Goal: Task Accomplishment & Management: Use online tool/utility

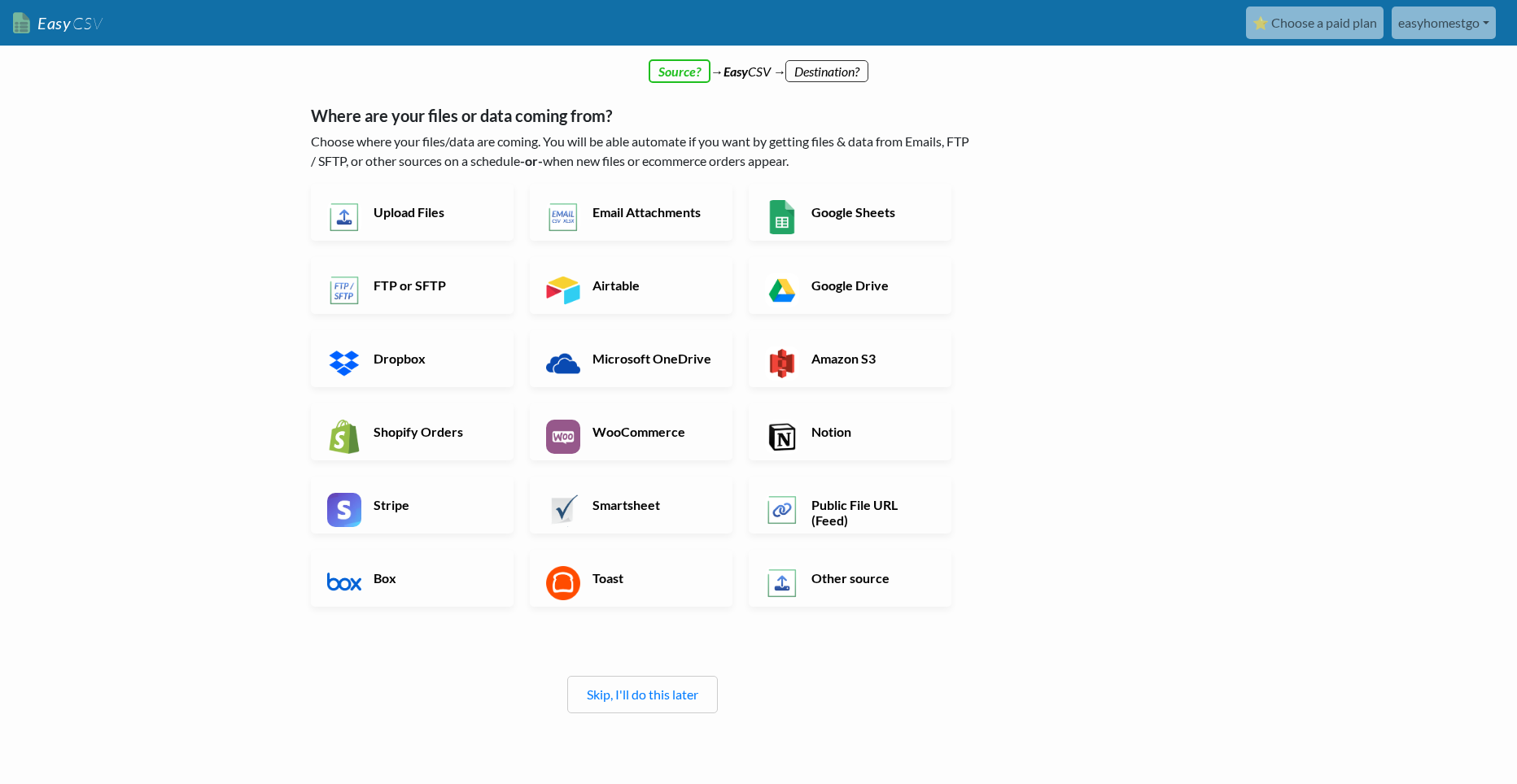
click at [164, 412] on body "Easy CSV ⭐ Choose a paid plan easyhomestgo Easyhomestgo All Flows All CSV Gener…" at bounding box center [758, 436] width 1517 height 872
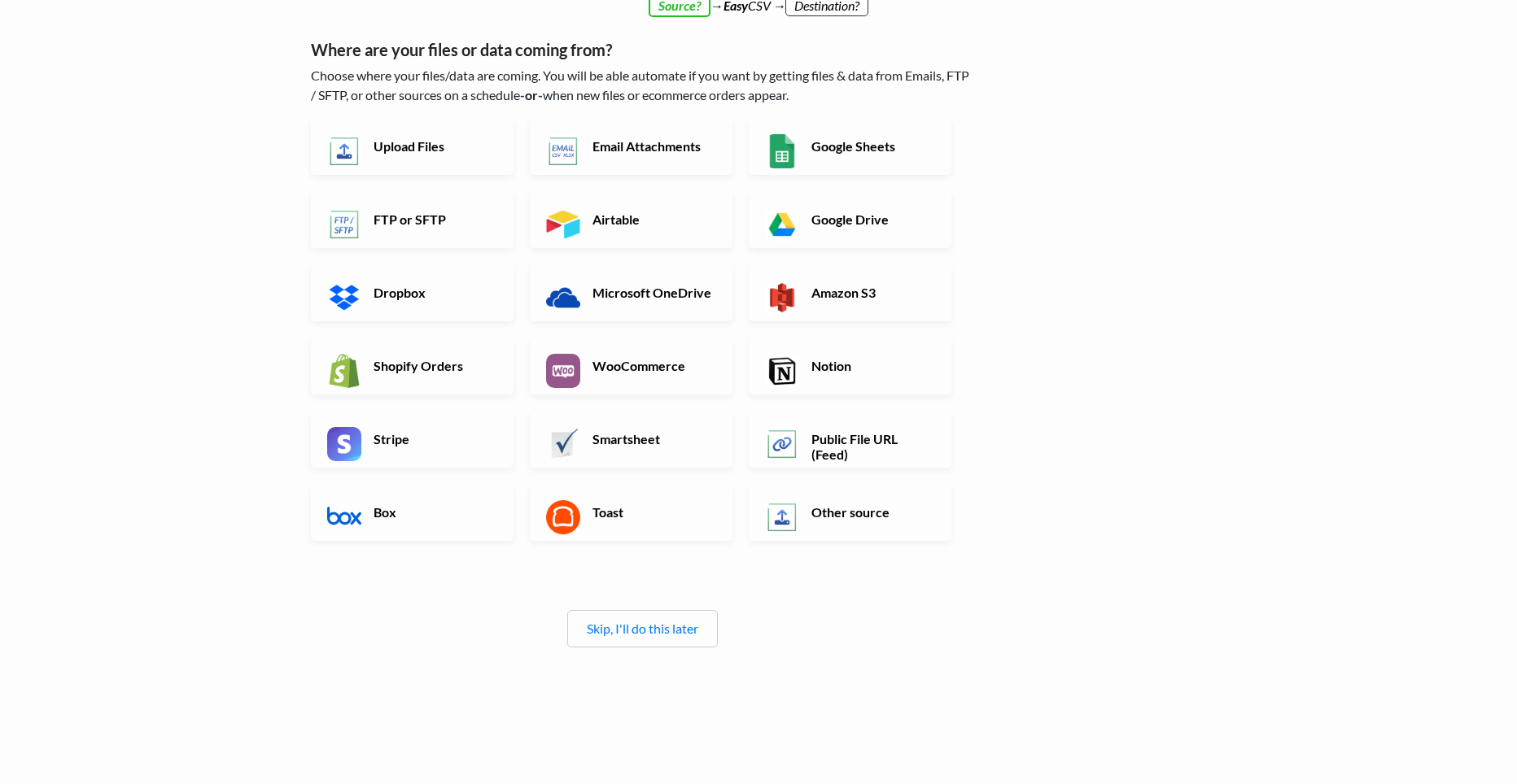
scroll to position [100, 0]
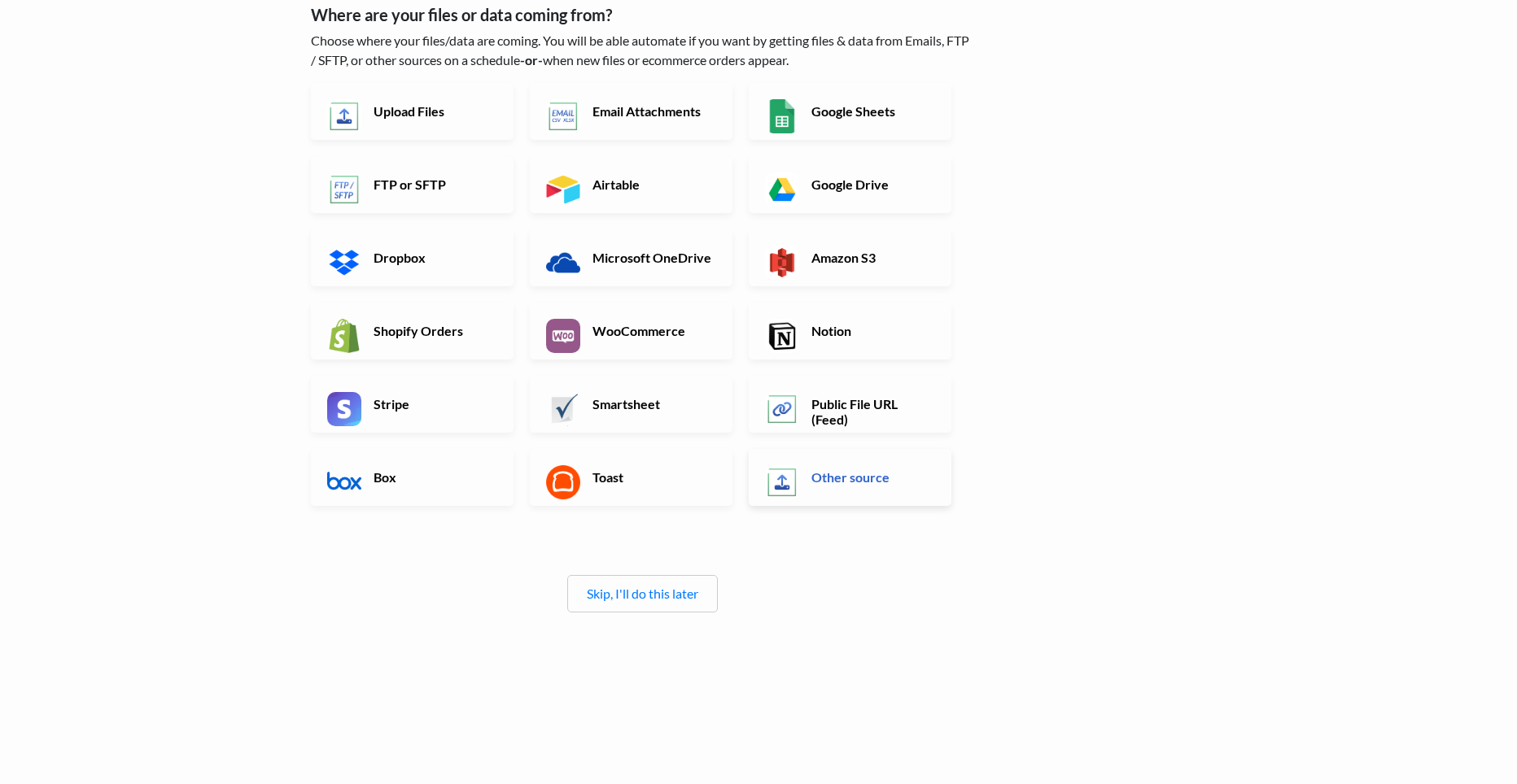
click at [887, 492] on link "Other source" at bounding box center [851, 478] width 203 height 57
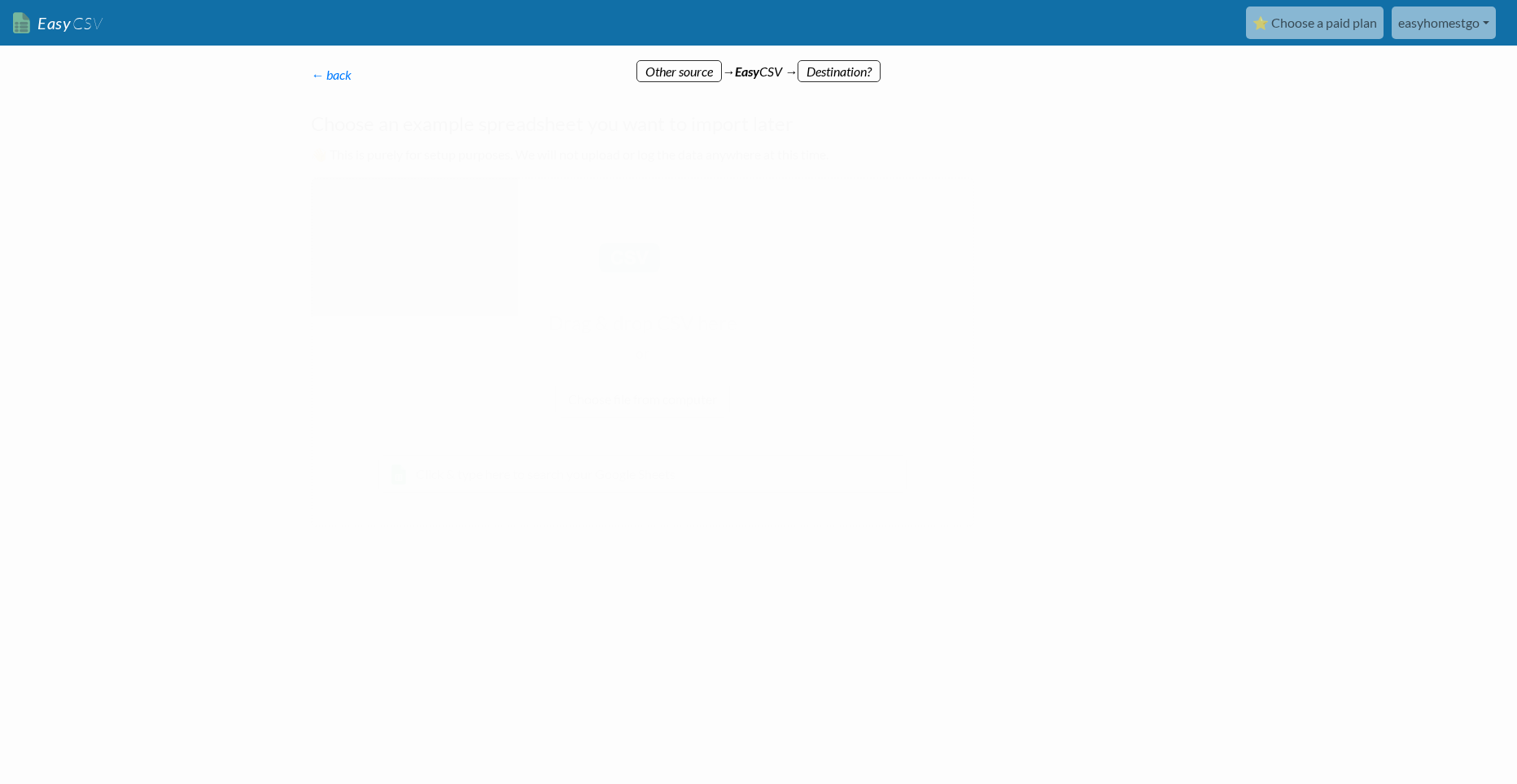
scroll to position [0, 0]
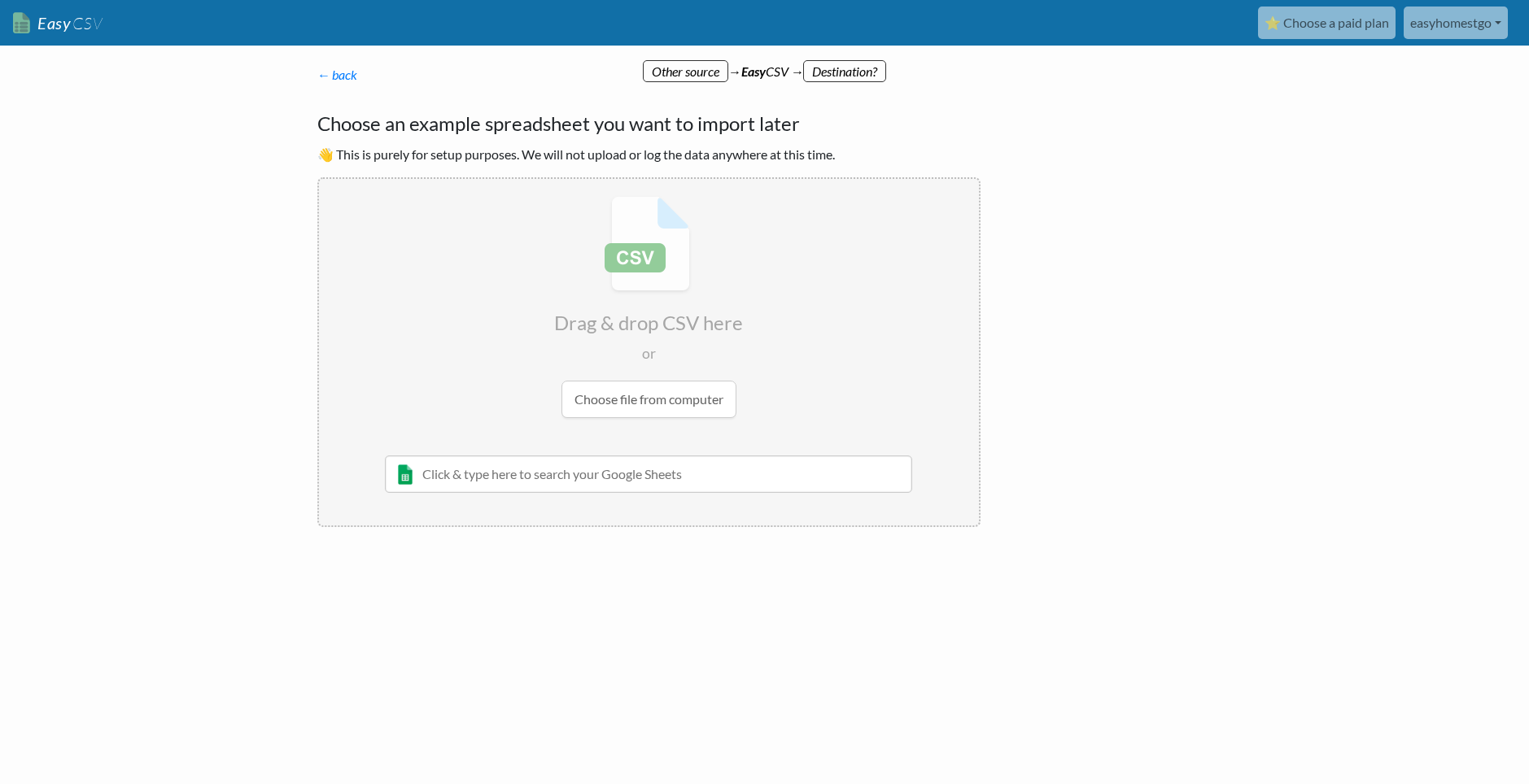
click at [647, 388] on input "file" at bounding box center [648, 307] width 660 height 256
type input "C:\fakepath\ProductosHora (1).csv"
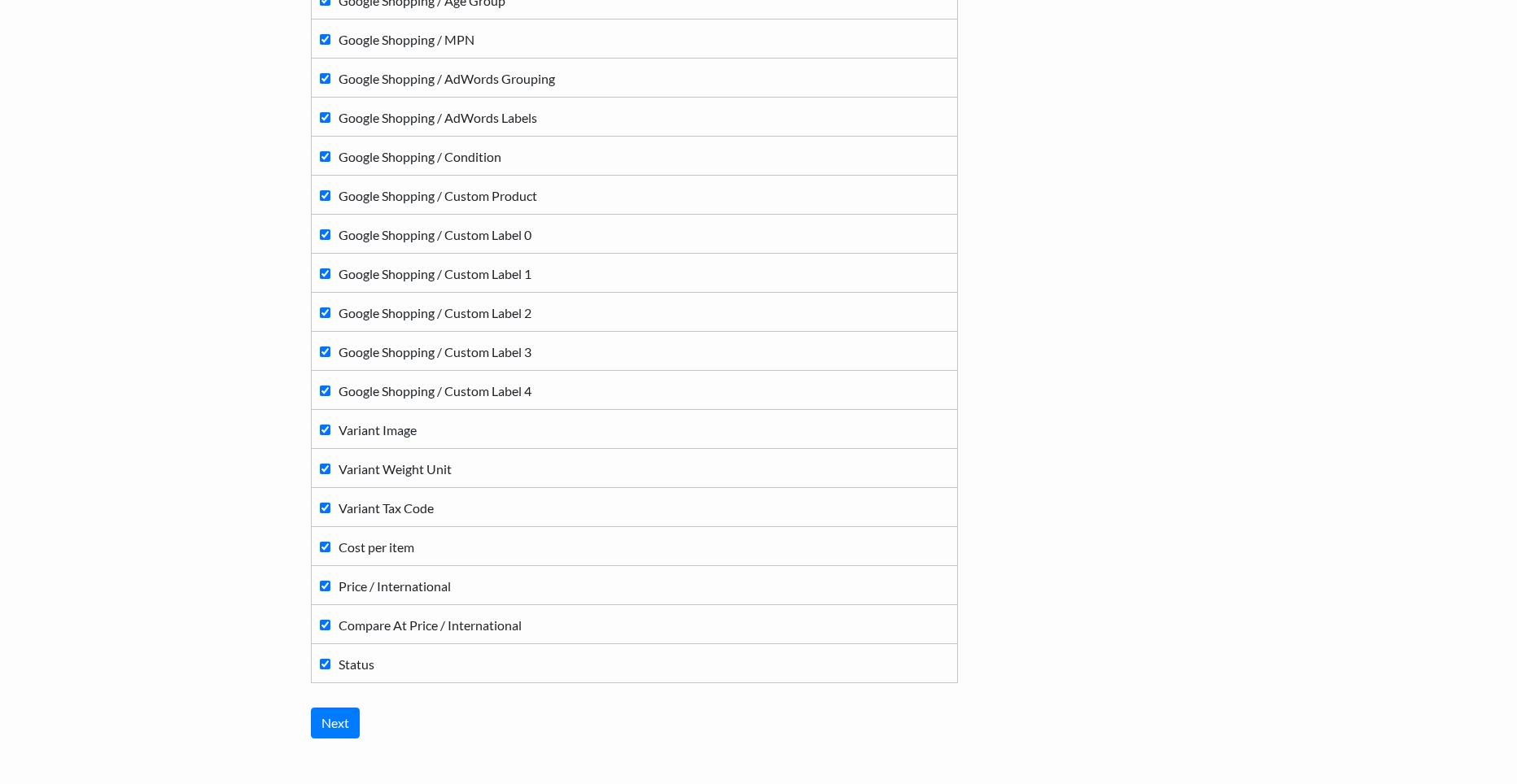
scroll to position [1593, 0]
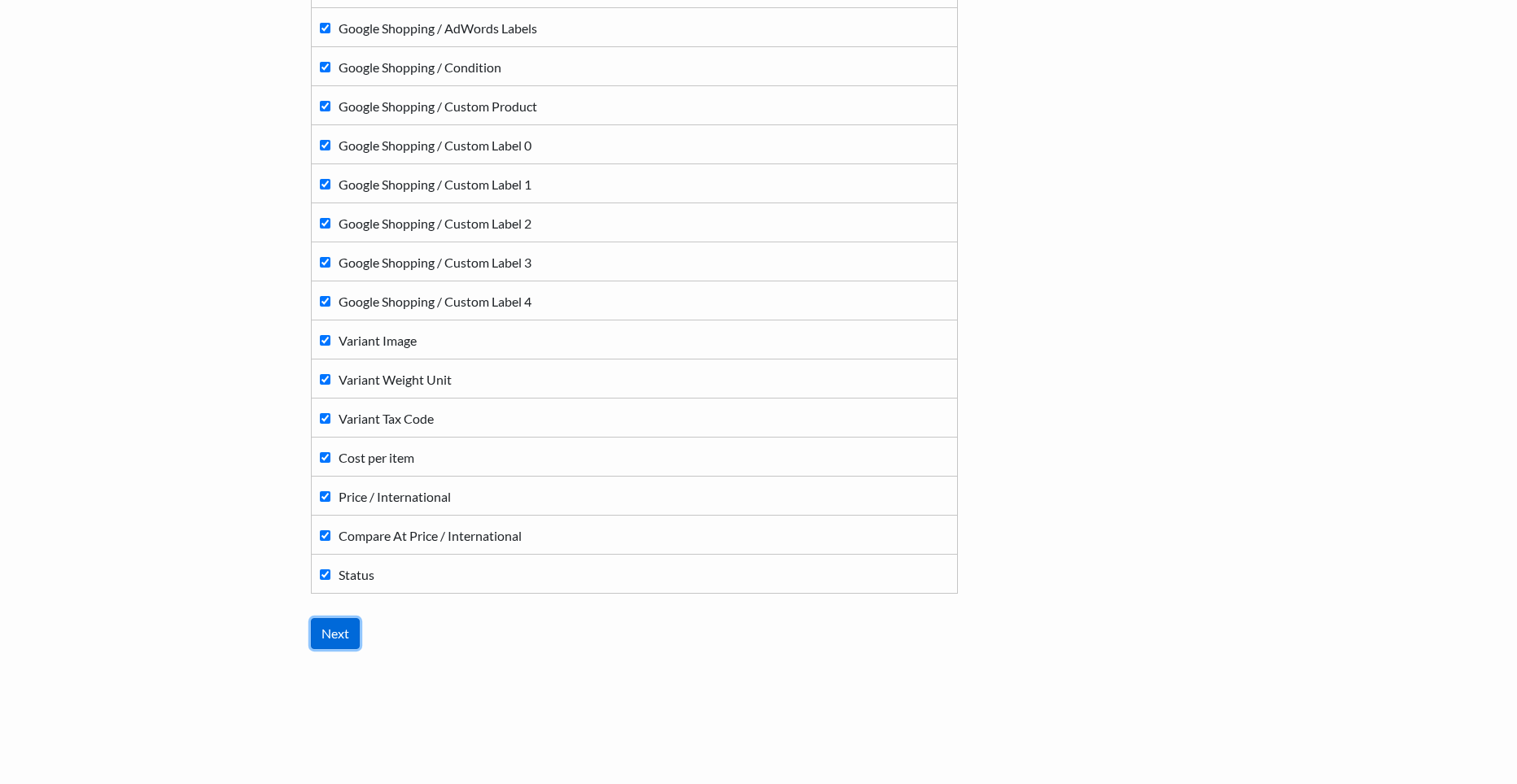
click at [341, 639] on input "Next" at bounding box center [336, 634] width 49 height 31
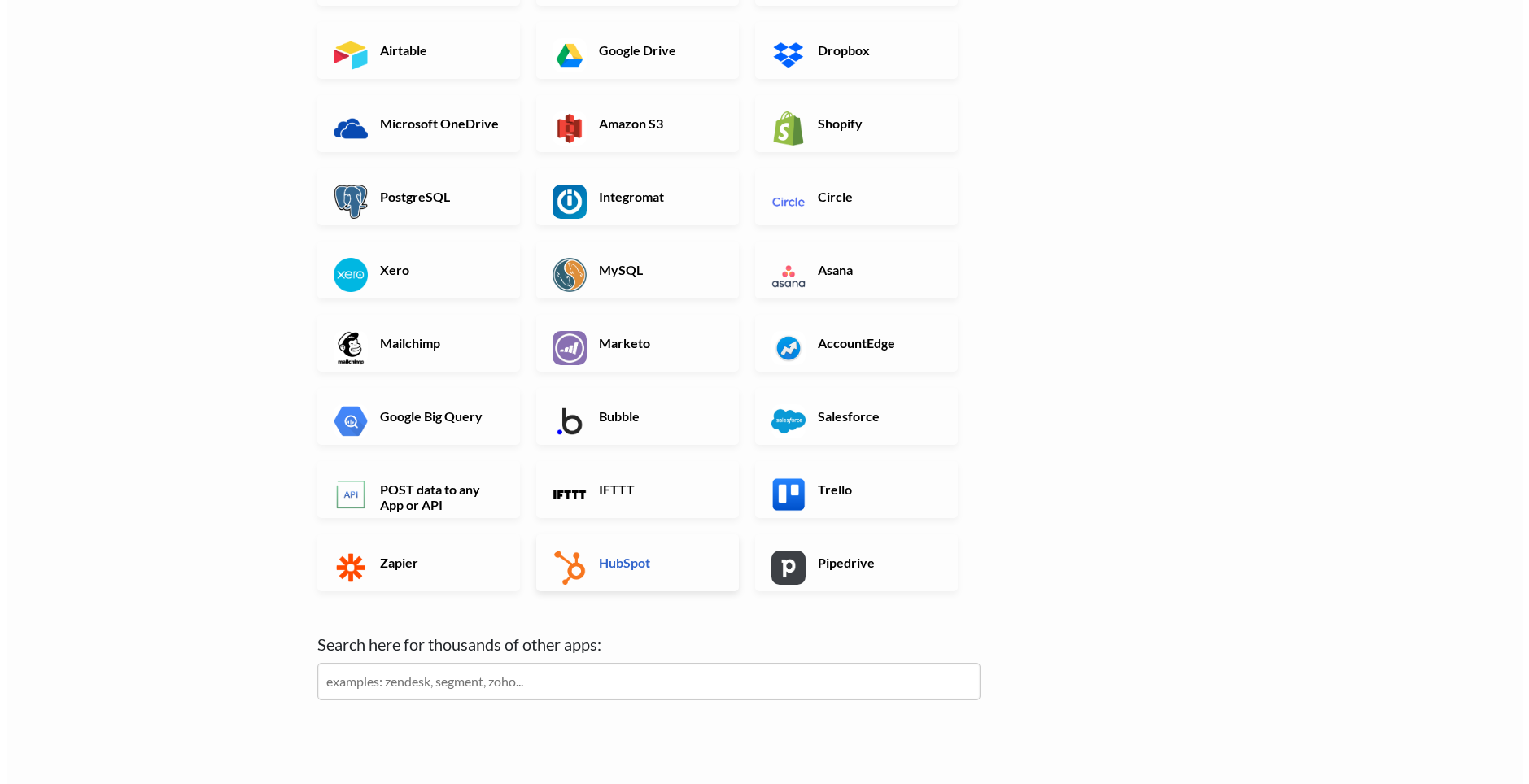
scroll to position [0, 0]
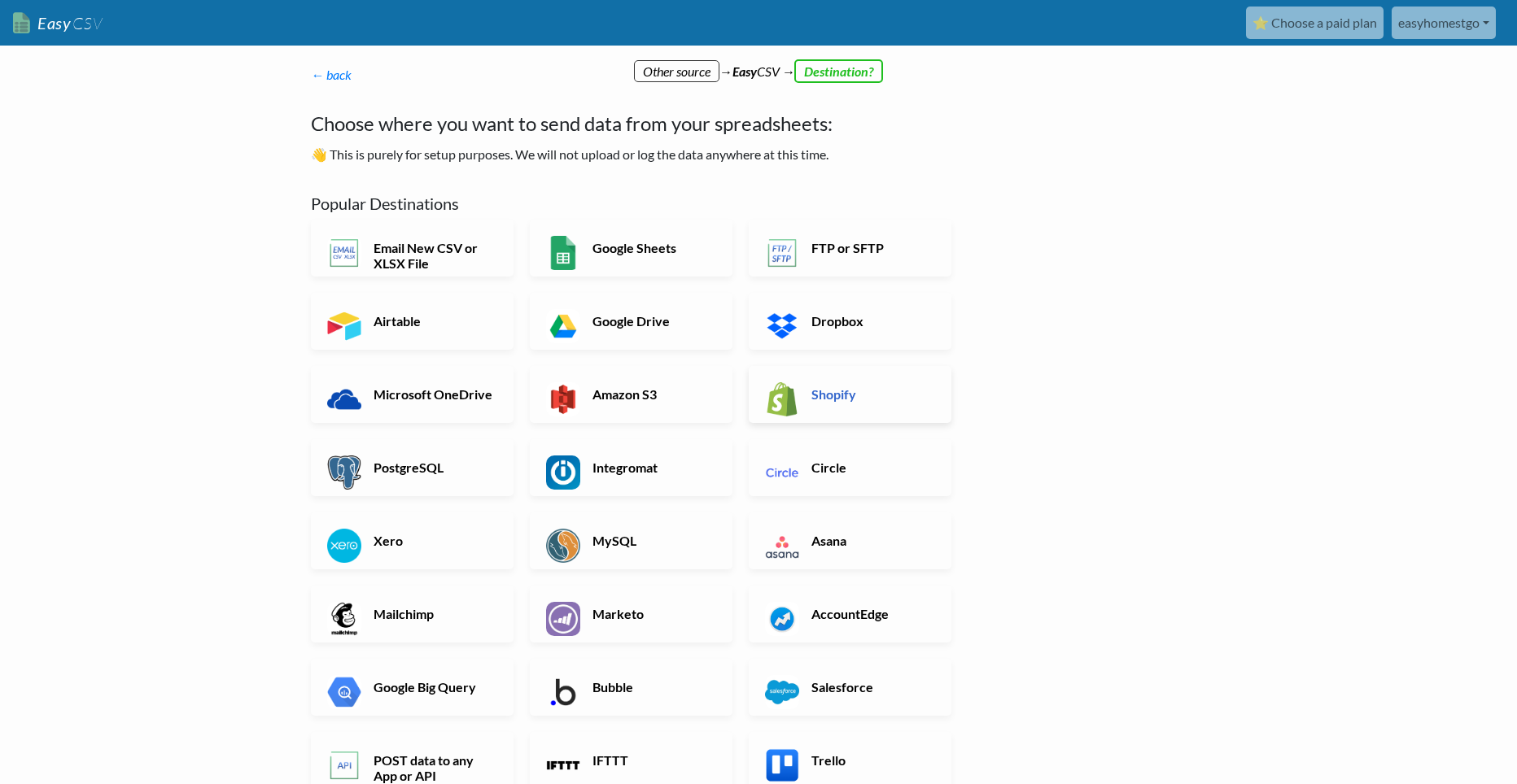
click at [857, 380] on link "Shopify" at bounding box center [851, 394] width 203 height 57
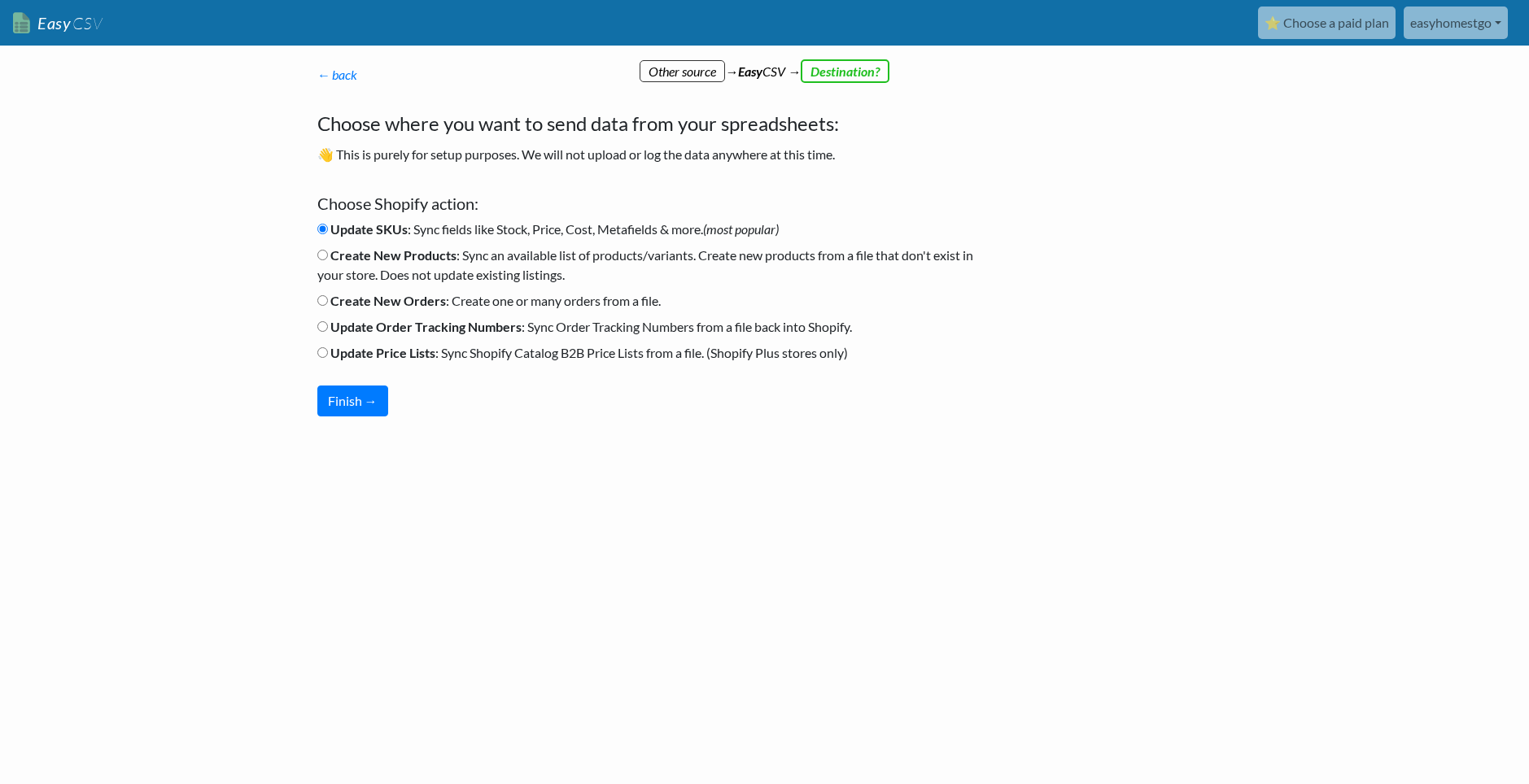
click at [331, 253] on b "Create New Products" at bounding box center [393, 255] width 126 height 16
click at [328, 253] on input "Create New Products : Sync an available list of products/variants. Create new p…" at bounding box center [322, 255] width 11 height 11
radio input "true"
click at [367, 405] on button "Finish →" at bounding box center [352, 401] width 71 height 31
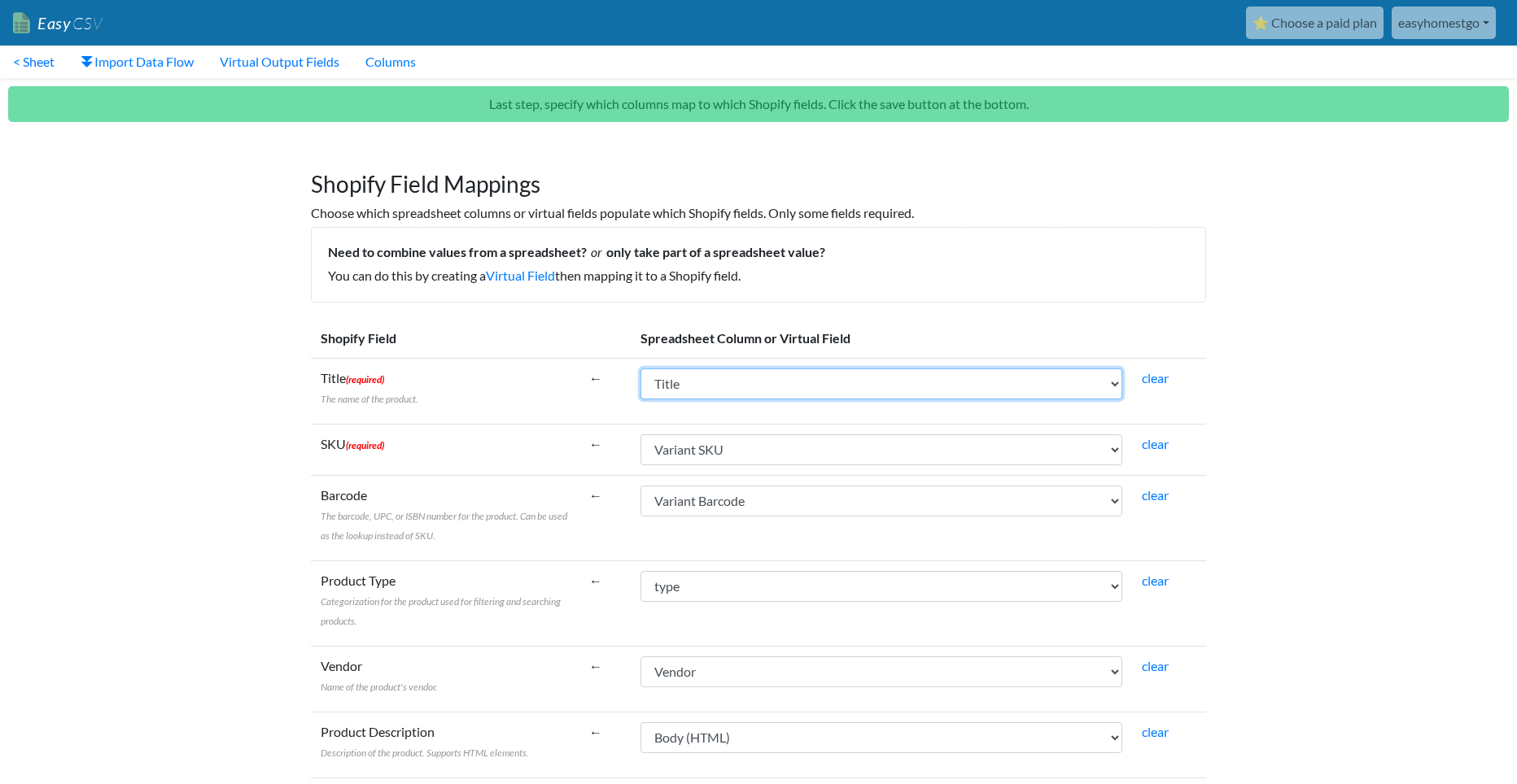
click at [708, 393] on select "Handle Title Body (HTML) Vendor Product Category type Tags Published Option1 Na…" at bounding box center [882, 384] width 482 height 31
click at [641, 369] on select "Handle Title Body (HTML) Vendor Product Category type Tags Published Option1 Na…" at bounding box center [882, 384] width 482 height 31
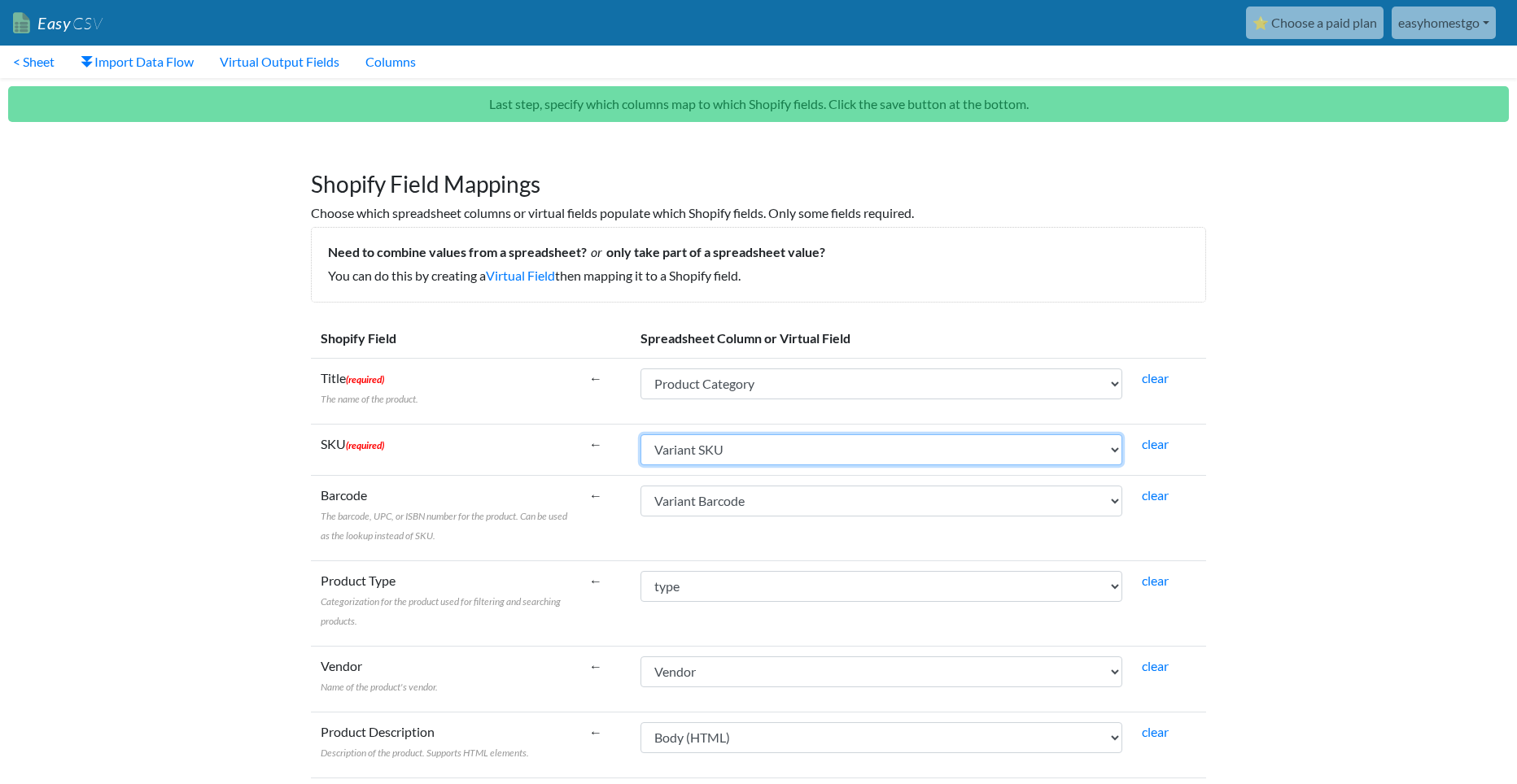
click at [736, 450] on select "Handle Title Body (HTML) Vendor Product Category type Tags Published Option1 Na…" at bounding box center [882, 451] width 482 height 31
drag, startPoint x: 736, startPoint y: 450, endPoint x: 722, endPoint y: 448, distance: 14.1
click at [736, 450] on select "Handle Title Body (HTML) Vendor Product Category type Tags Published Option1 Na…" at bounding box center [882, 451] width 482 height 31
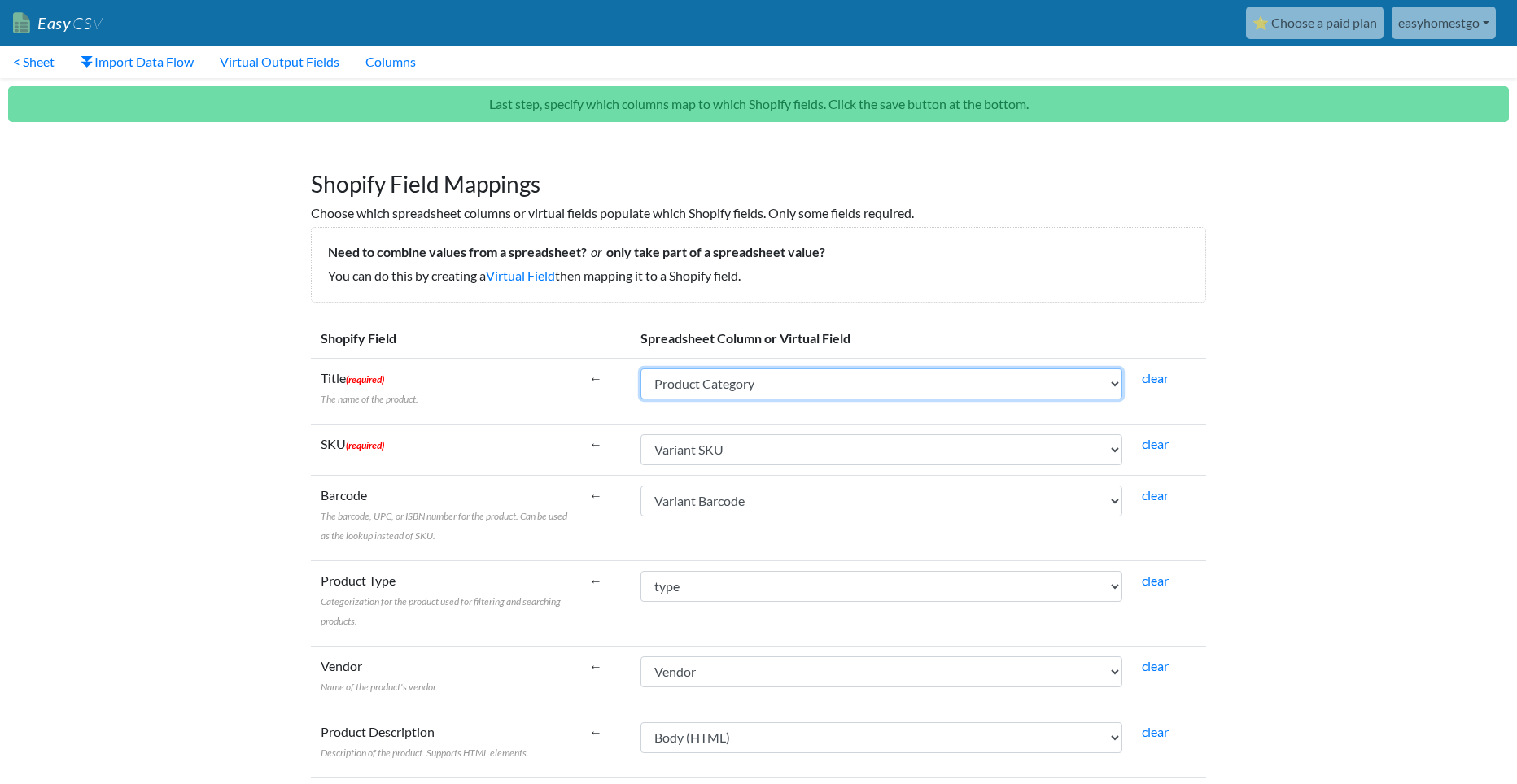
click at [776, 391] on select "Handle Title Body (HTML) Vendor Product Category type Tags Published Option1 Na…" at bounding box center [882, 384] width 482 height 31
select select "cr_745549"
click at [641, 369] on select "Handle Title Body (HTML) Vendor Product Category type Tags Published Option1 Na…" at bounding box center [882, 384] width 482 height 31
click at [811, 390] on select "Handle Title Body (HTML) Vendor Product Category type Tags Published Option1 Na…" at bounding box center [882, 384] width 482 height 31
click at [1188, 209] on h6 "Choose which spreadsheet columns or virtual fields populate which Shopify field…" at bounding box center [759, 213] width 896 height 16
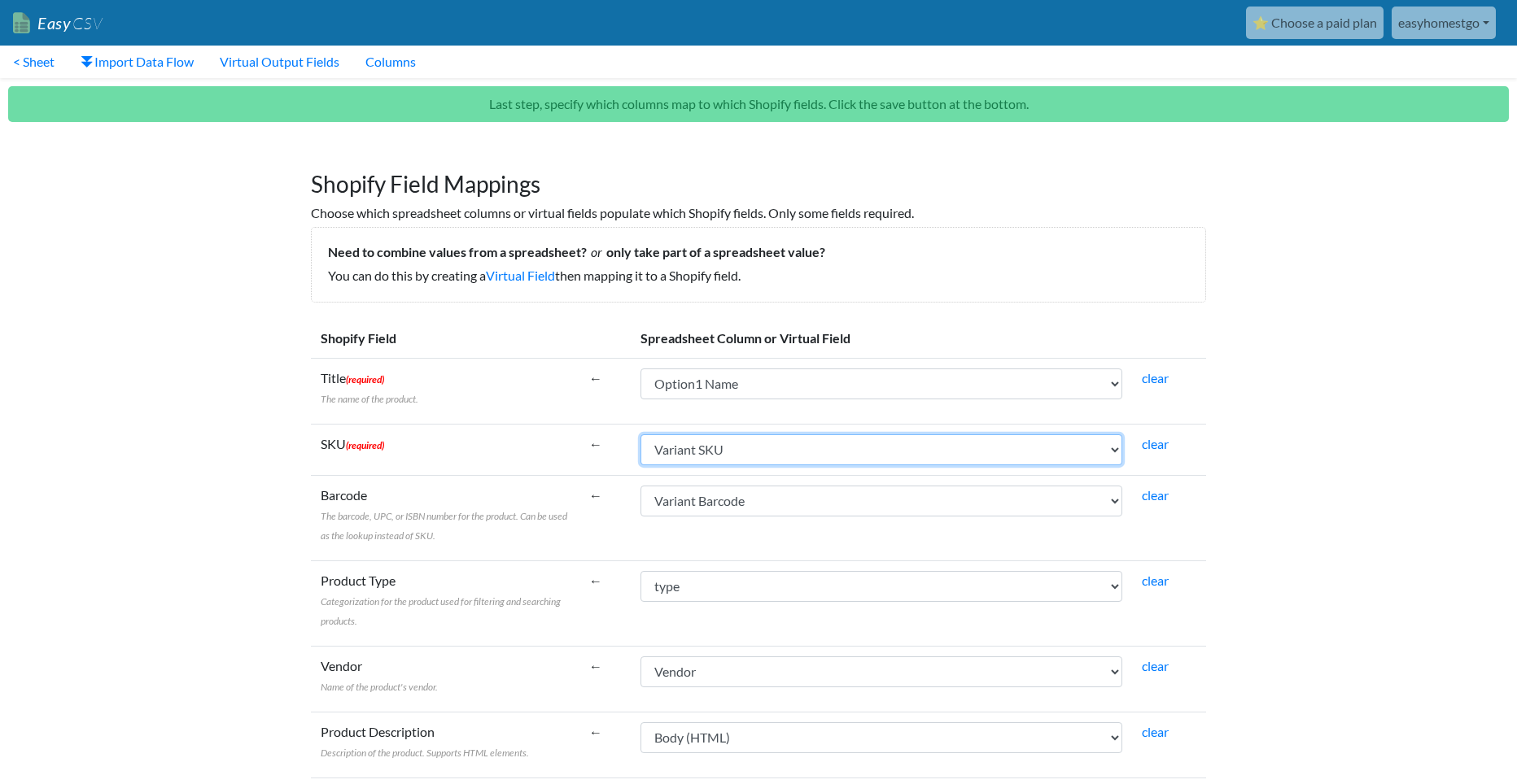
click at [693, 462] on select "Handle Title Body (HTML) Vendor Product Category type Tags Published Option1 Na…" at bounding box center [882, 451] width 482 height 31
click at [641, 435] on select "Handle Title Body (HTML) Vendor Product Category type Tags Published Option1 Na…" at bounding box center [882, 451] width 482 height 31
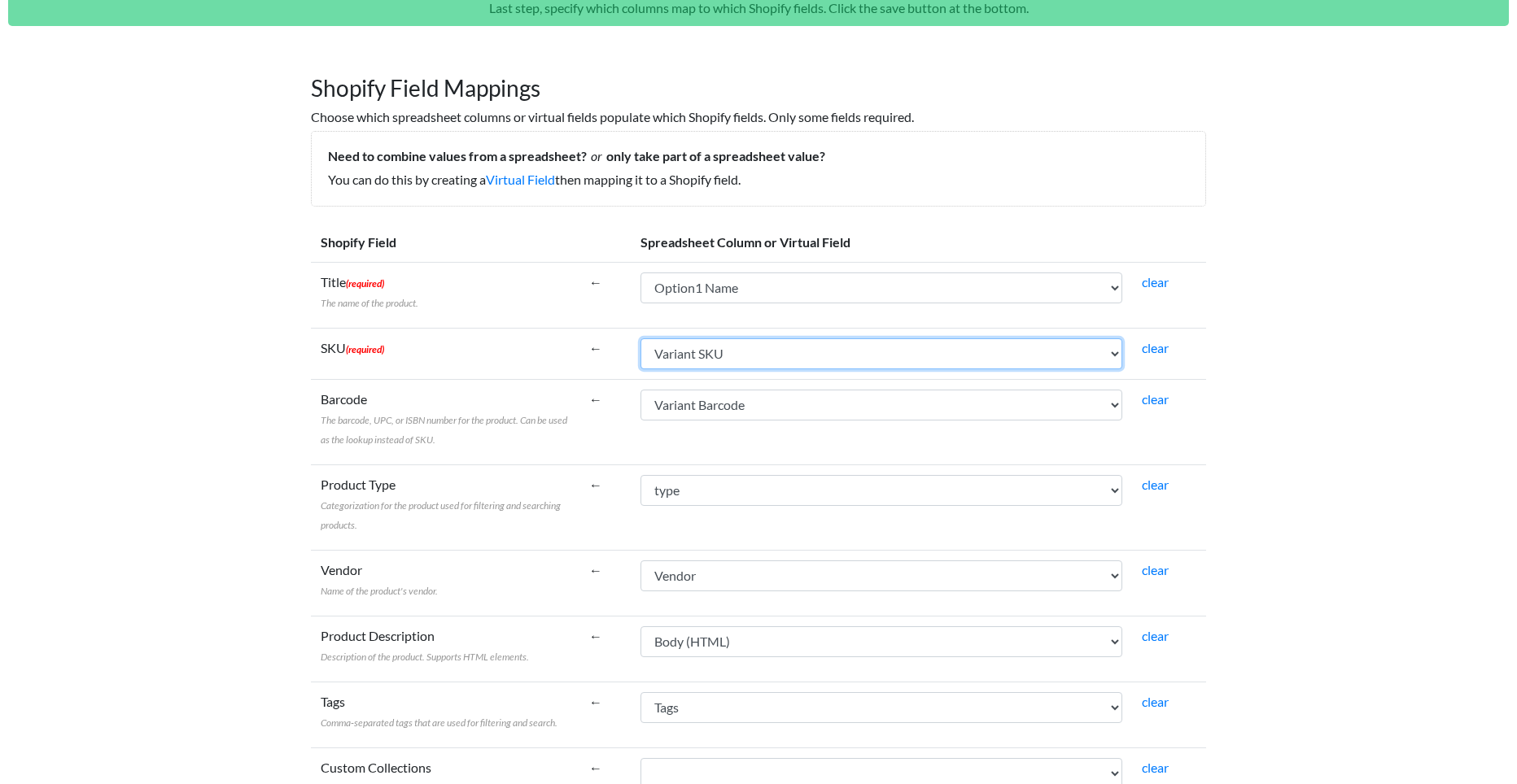
scroll to position [136, 0]
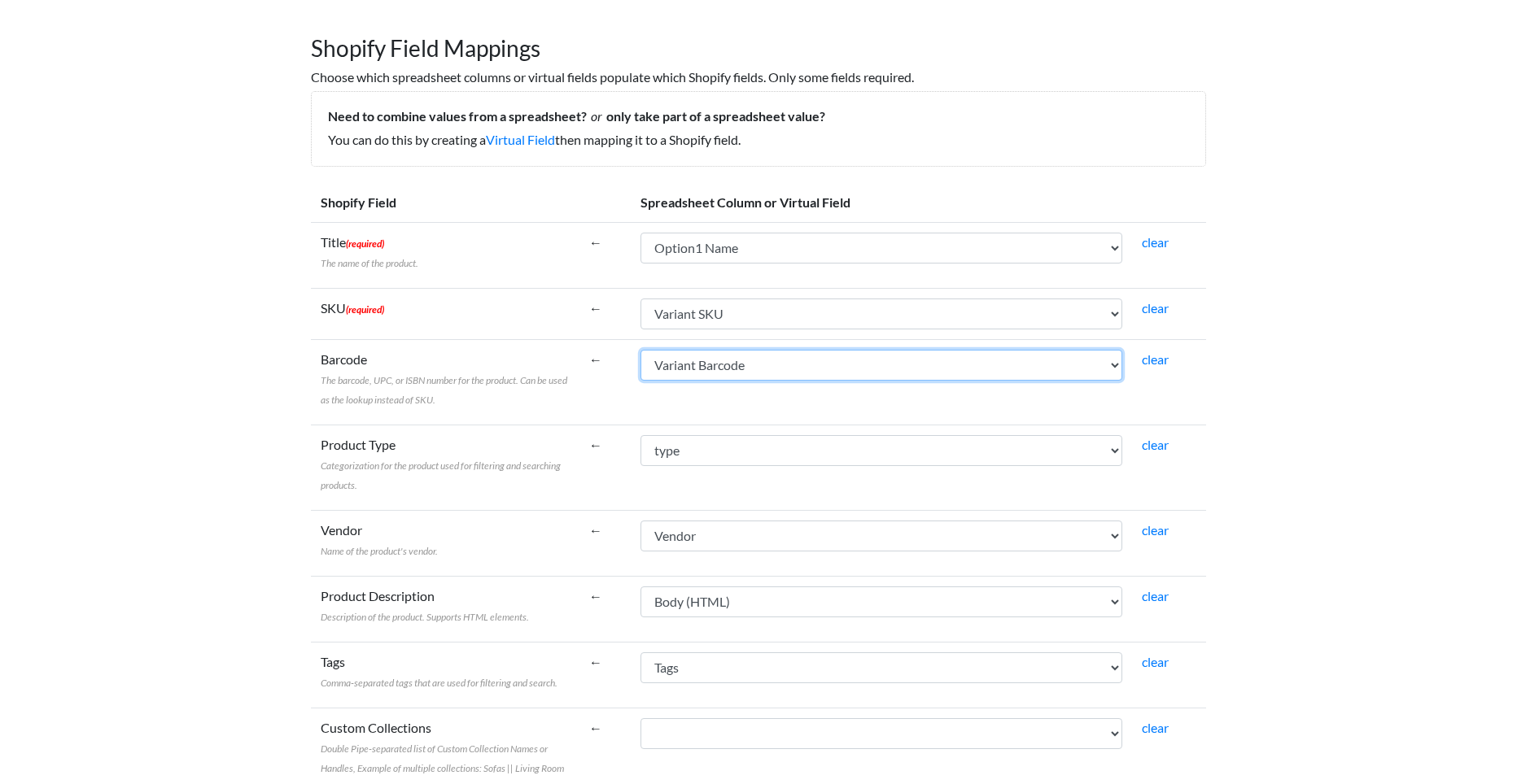
click at [802, 364] on select "Handle Title Body (HTML) Vendor Product Category type Tags Published Option1 Na…" at bounding box center [882, 366] width 482 height 31
click at [641, 350] on select "Handle Title Body (HTML) Vendor Product Category type Tags Published Option1 Na…" at bounding box center [882, 366] width 482 height 31
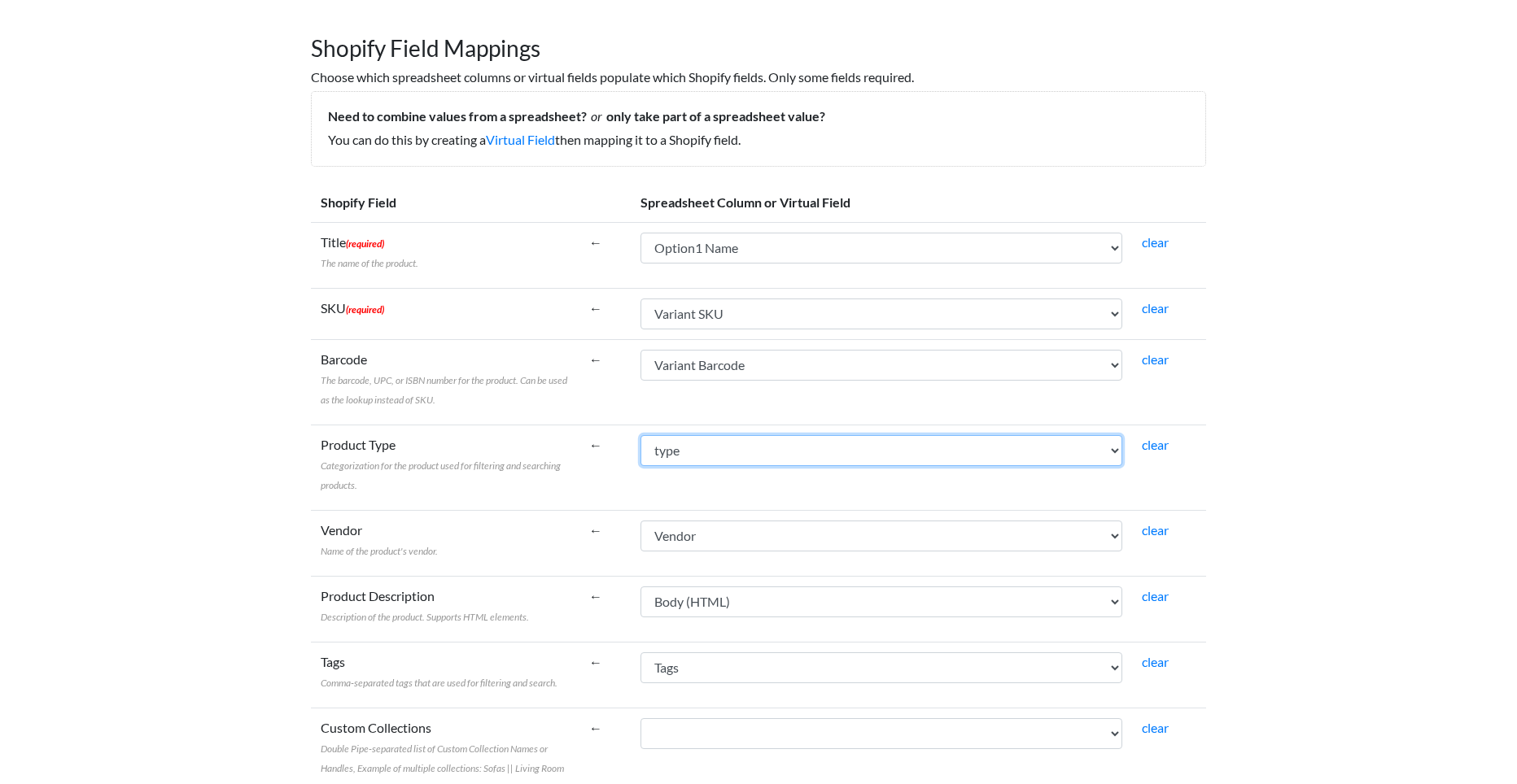
click at [823, 451] on select "Handle Title Body (HTML) Vendor Product Category type Tags Published Option1 Na…" at bounding box center [882, 451] width 482 height 31
click at [641, 435] on select "Handle Title Body (HTML) Vendor Product Category type Tags Published Option1 Na…" at bounding box center [882, 451] width 482 height 31
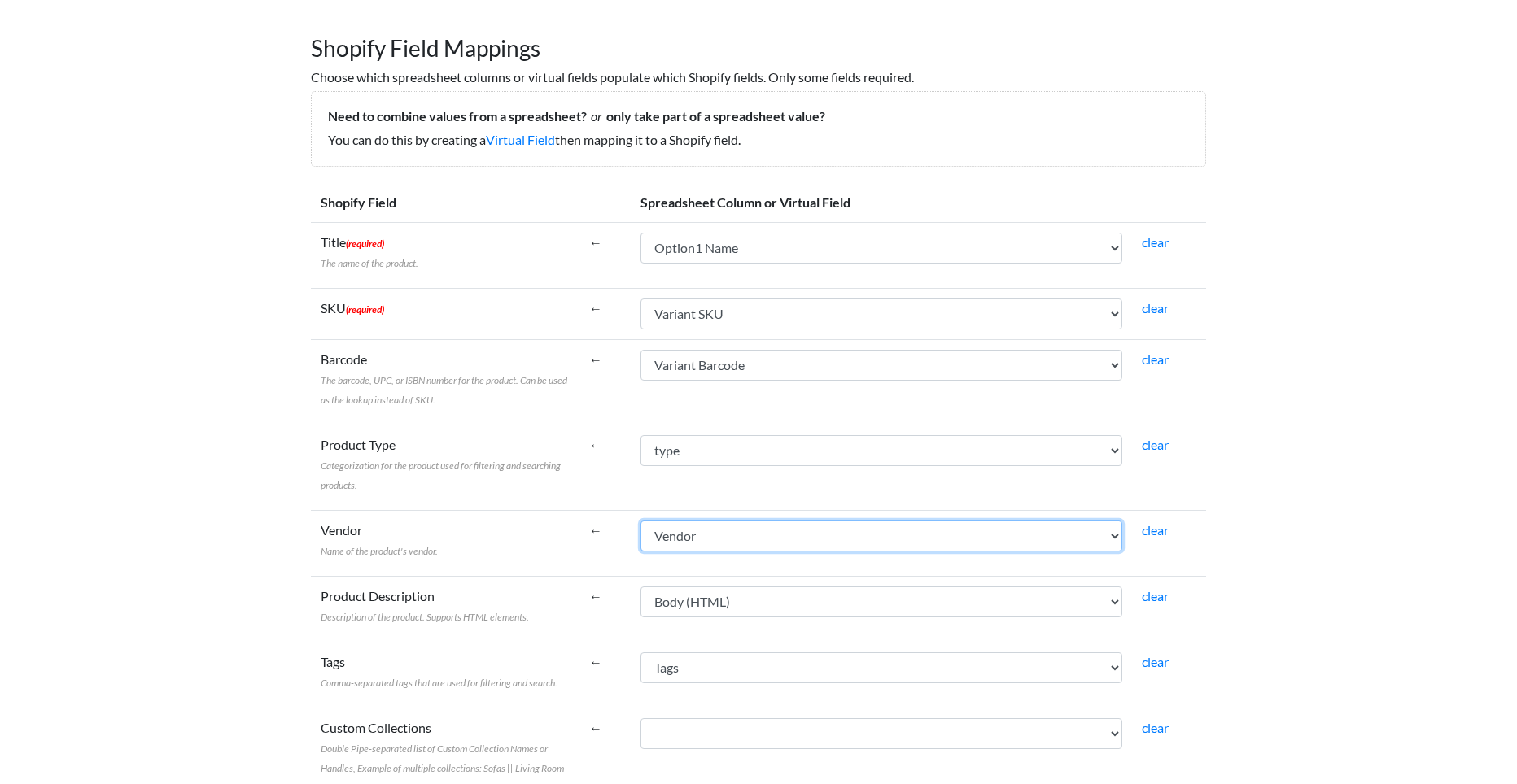
click at [764, 542] on select "Handle Title Body (HTML) Vendor Product Category type Tags Published Option1 Na…" at bounding box center [882, 536] width 482 height 31
click at [641, 521] on select "Handle Title Body (HTML) Vendor Product Category type Tags Published Option1 Na…" at bounding box center [882, 536] width 482 height 31
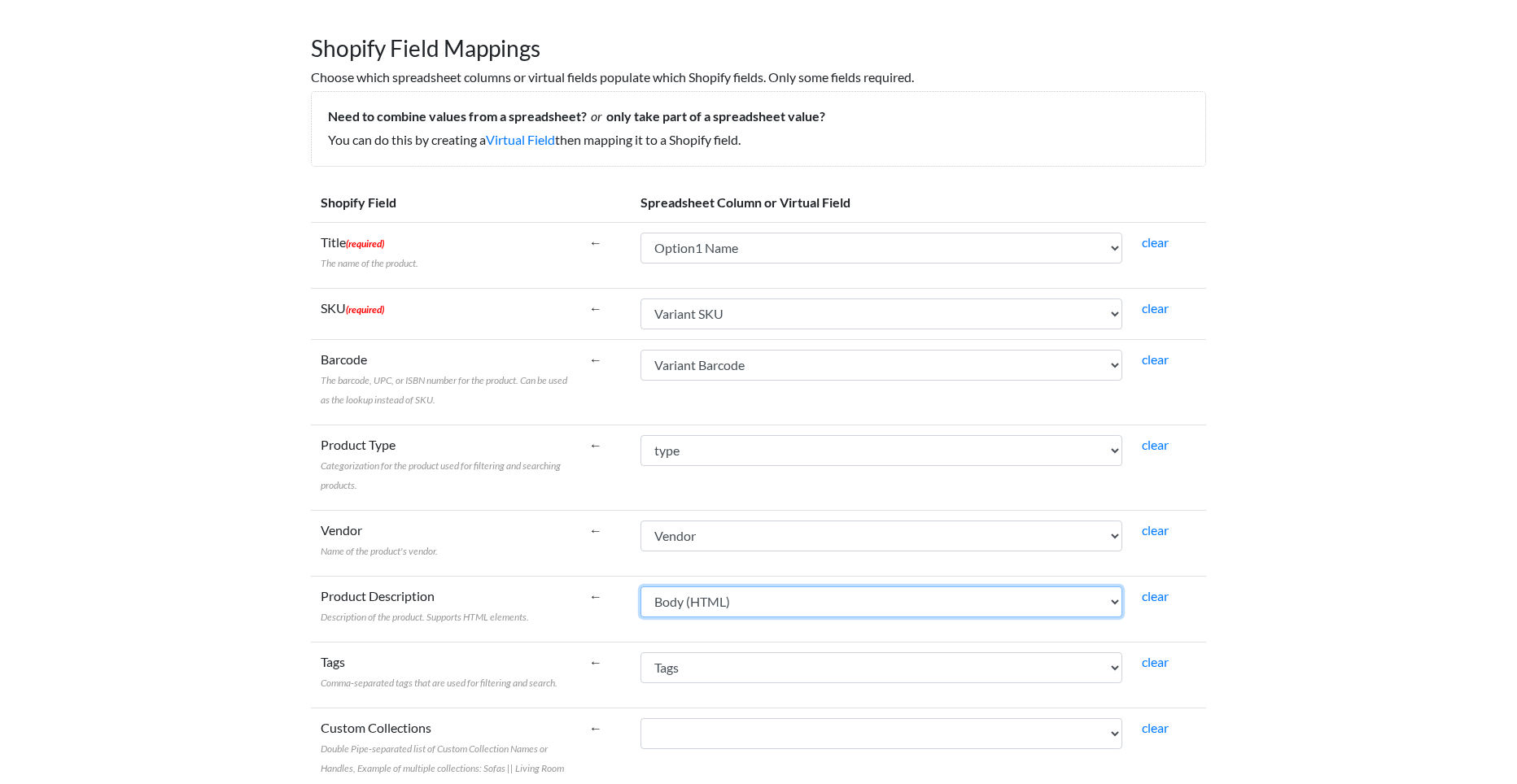
click at [802, 597] on select "Handle Title Body (HTML) Vendor Product Category type Tags Published Option1 Na…" at bounding box center [882, 603] width 482 height 31
click at [814, 601] on select "Handle Title Body (HTML) Vendor Product Category type Tags Published Option1 Na…" at bounding box center [882, 603] width 482 height 31
click at [823, 607] on select "Handle Title Body (HTML) Vendor Product Category type Tags Published Option1 Na…" at bounding box center [882, 603] width 482 height 31
click at [803, 686] on td "Handle Title Body (HTML) Vendor Product Category type Tags Published Option1 Na…" at bounding box center [882, 675] width 501 height 66
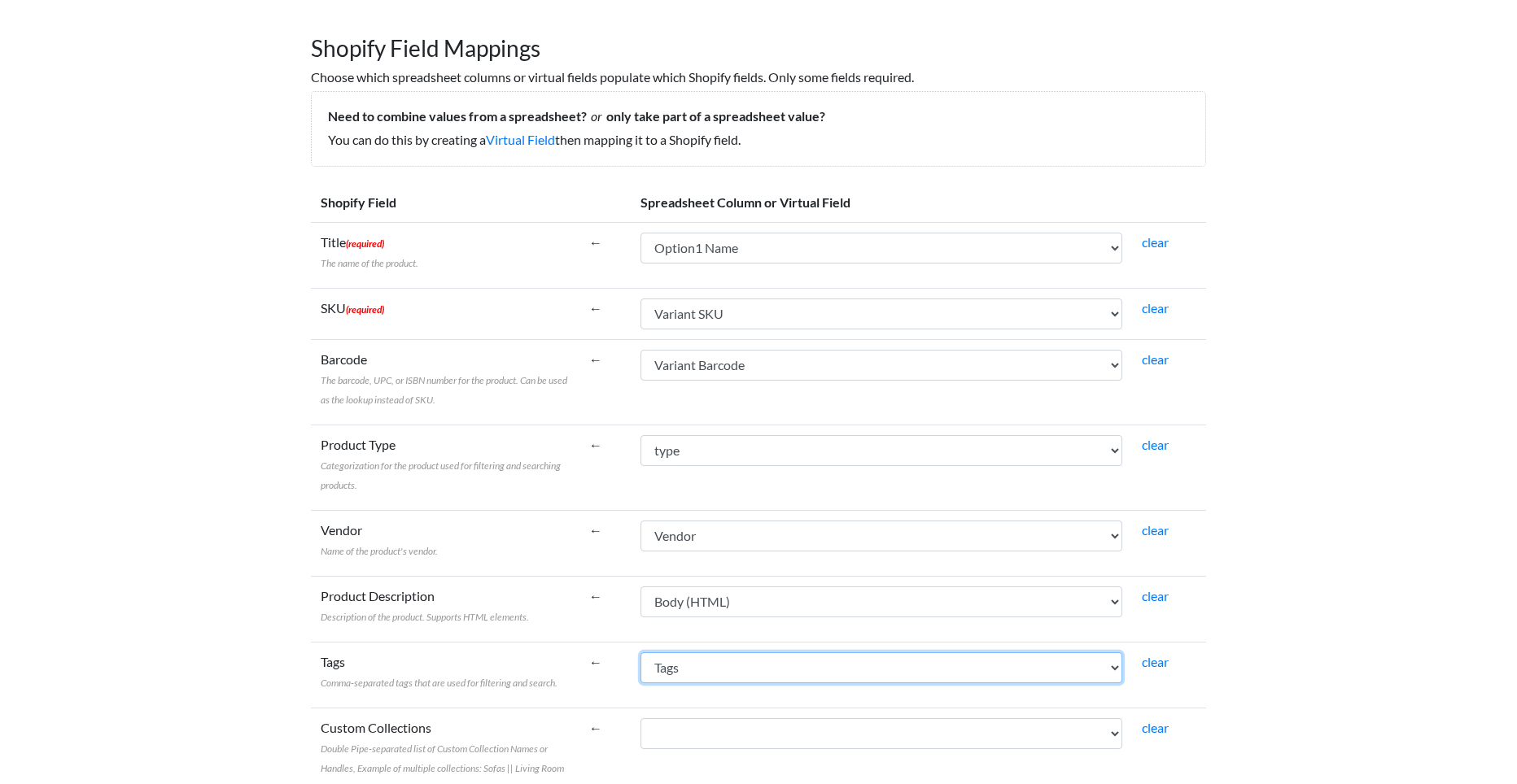
click at [809, 670] on select "Handle Title Body (HTML) Vendor Product Category type Tags Published Option1 Na…" at bounding box center [882, 668] width 482 height 31
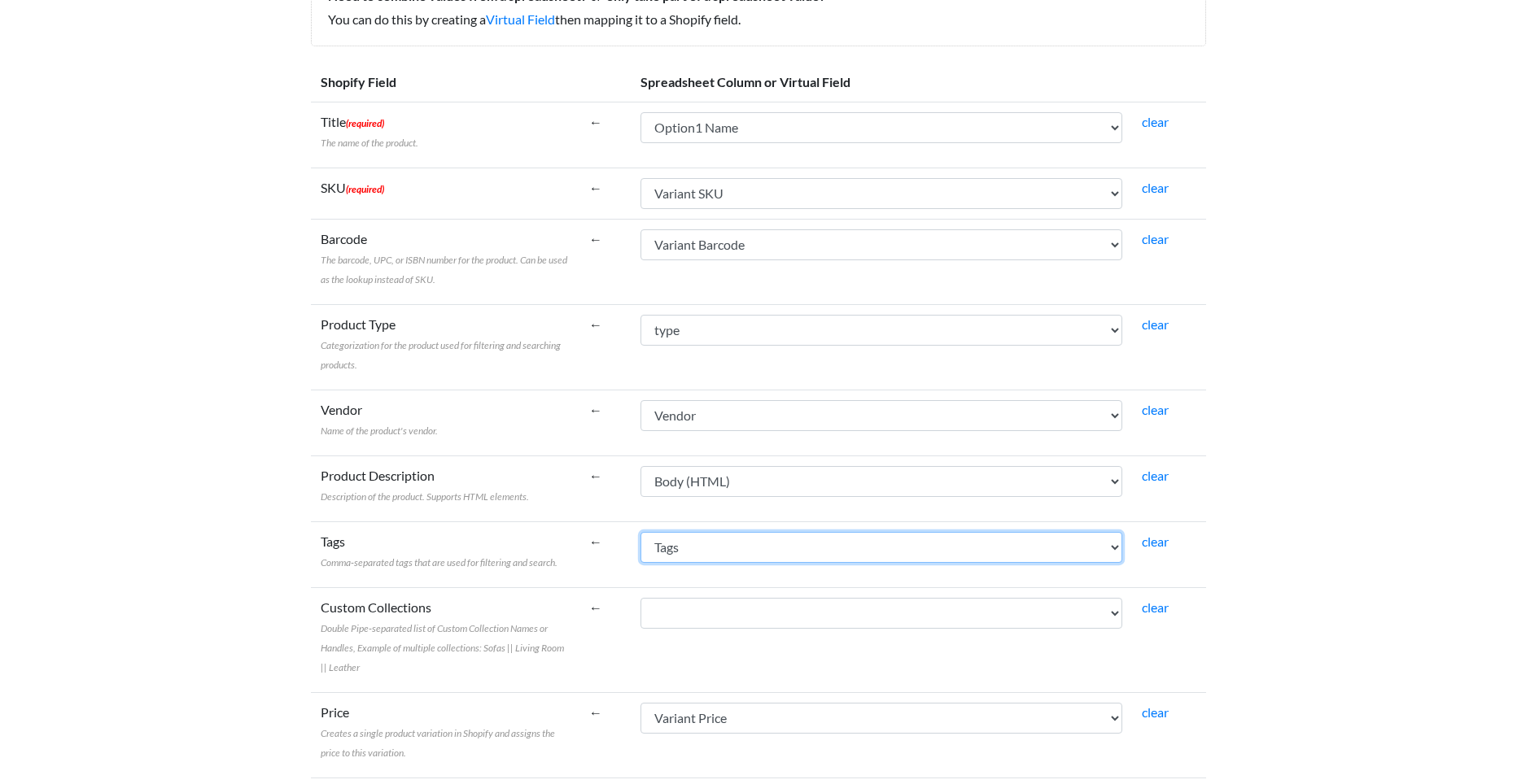
scroll to position [407, 0]
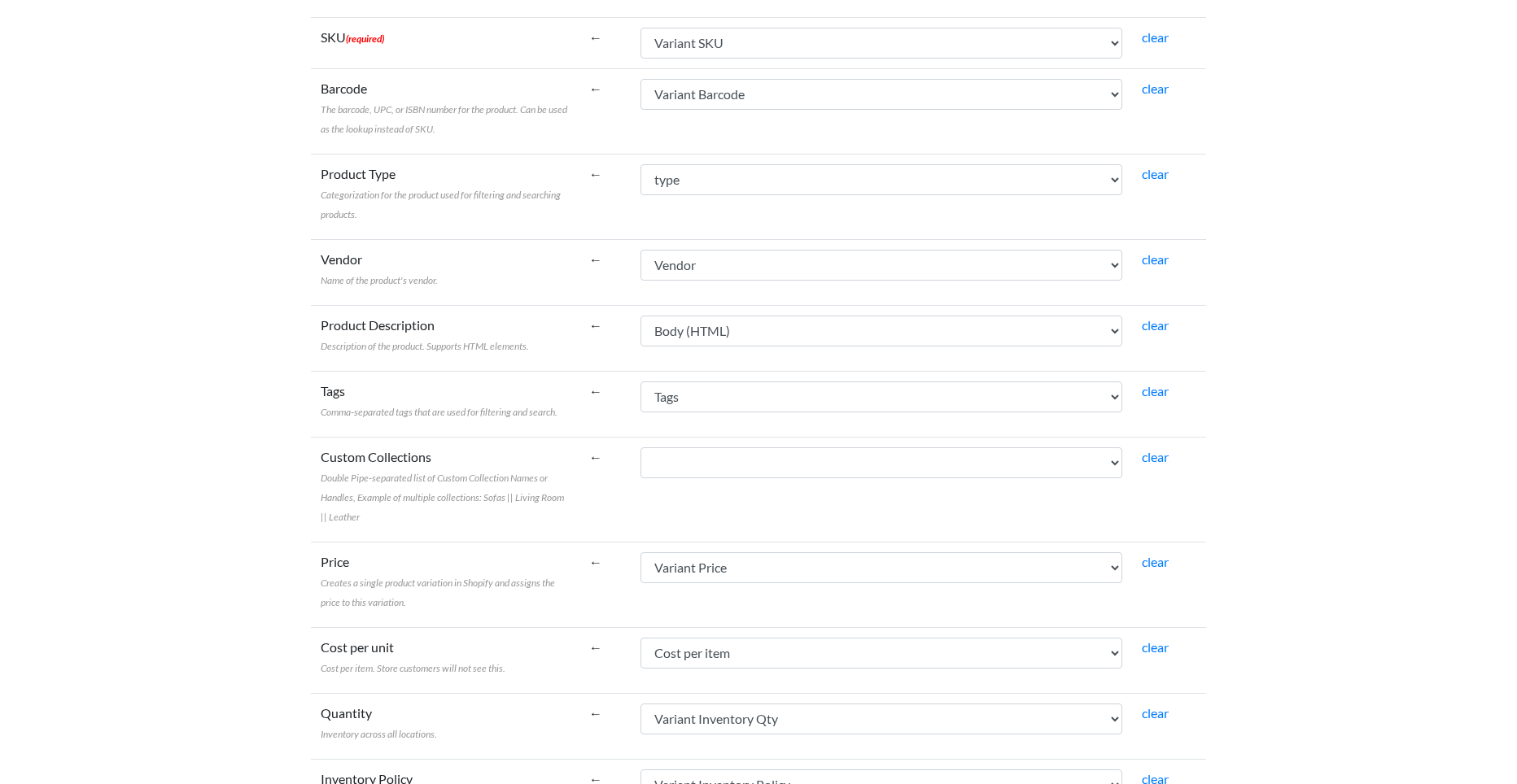
click at [754, 490] on td "Handle Title Body (HTML) Vendor Product Category type Tags Published Option1 Na…" at bounding box center [882, 490] width 501 height 105
click at [766, 467] on select "Handle Title Body (HTML) Vendor Product Category type Tags Published Option1 Na…" at bounding box center [882, 463] width 482 height 31
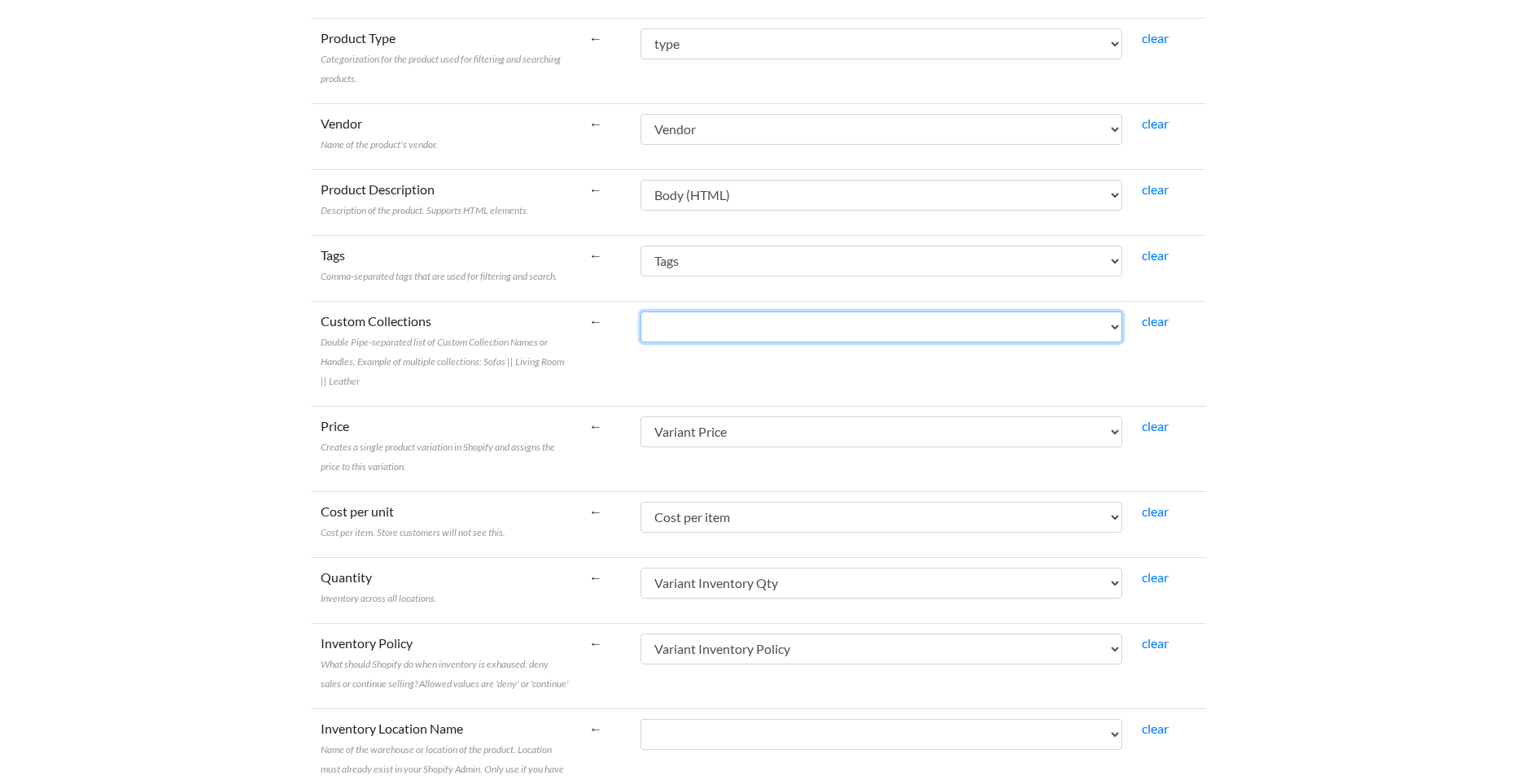
scroll to position [678, 0]
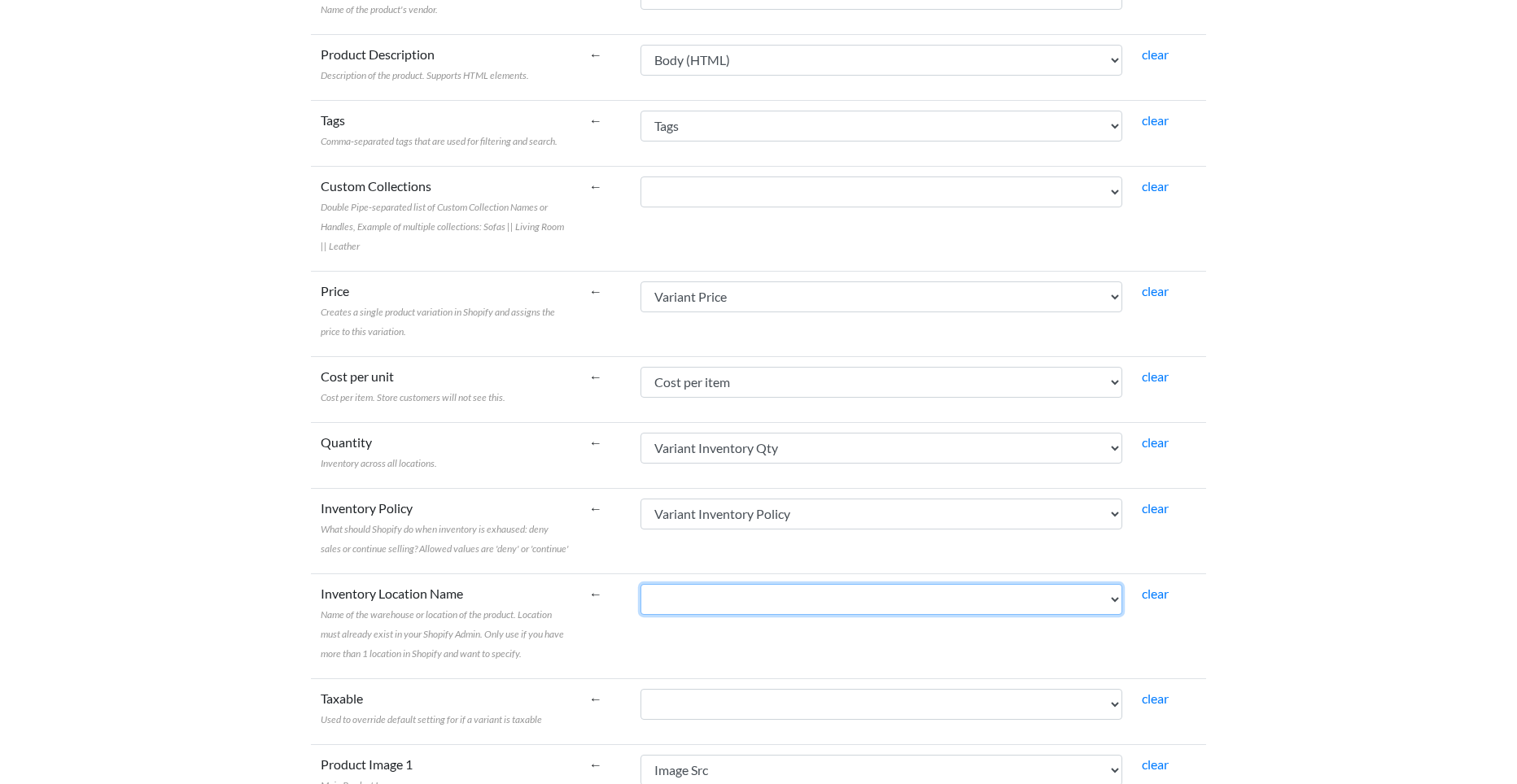
click at [799, 607] on select "Handle Title Body (HTML) Vendor Product Category type Tags Published Option1 Na…" at bounding box center [882, 600] width 482 height 31
click at [834, 612] on select "Handle Title Body (HTML) Vendor Product Category type Tags Published Option1 Na…" at bounding box center [882, 600] width 482 height 31
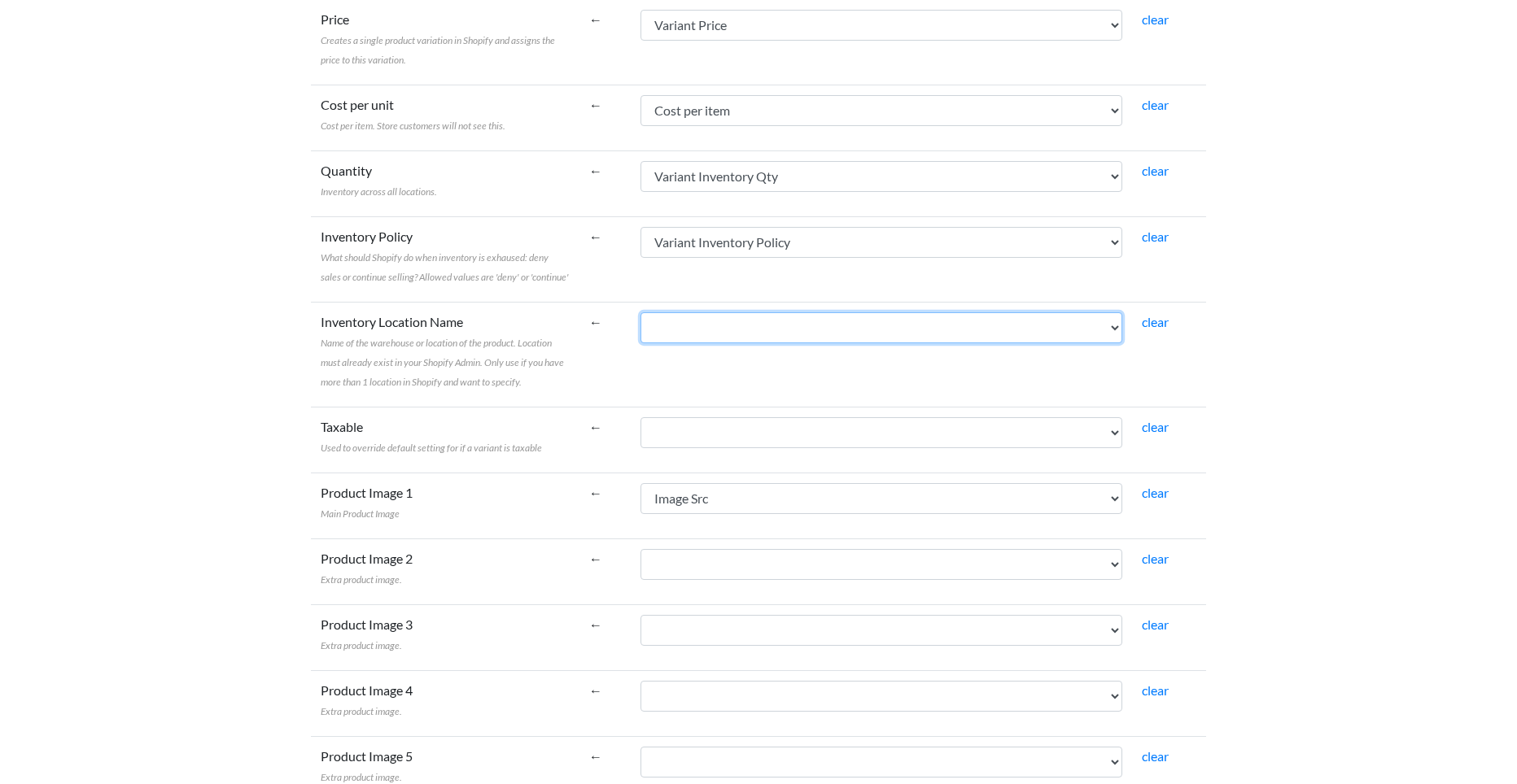
scroll to position [1084, 0]
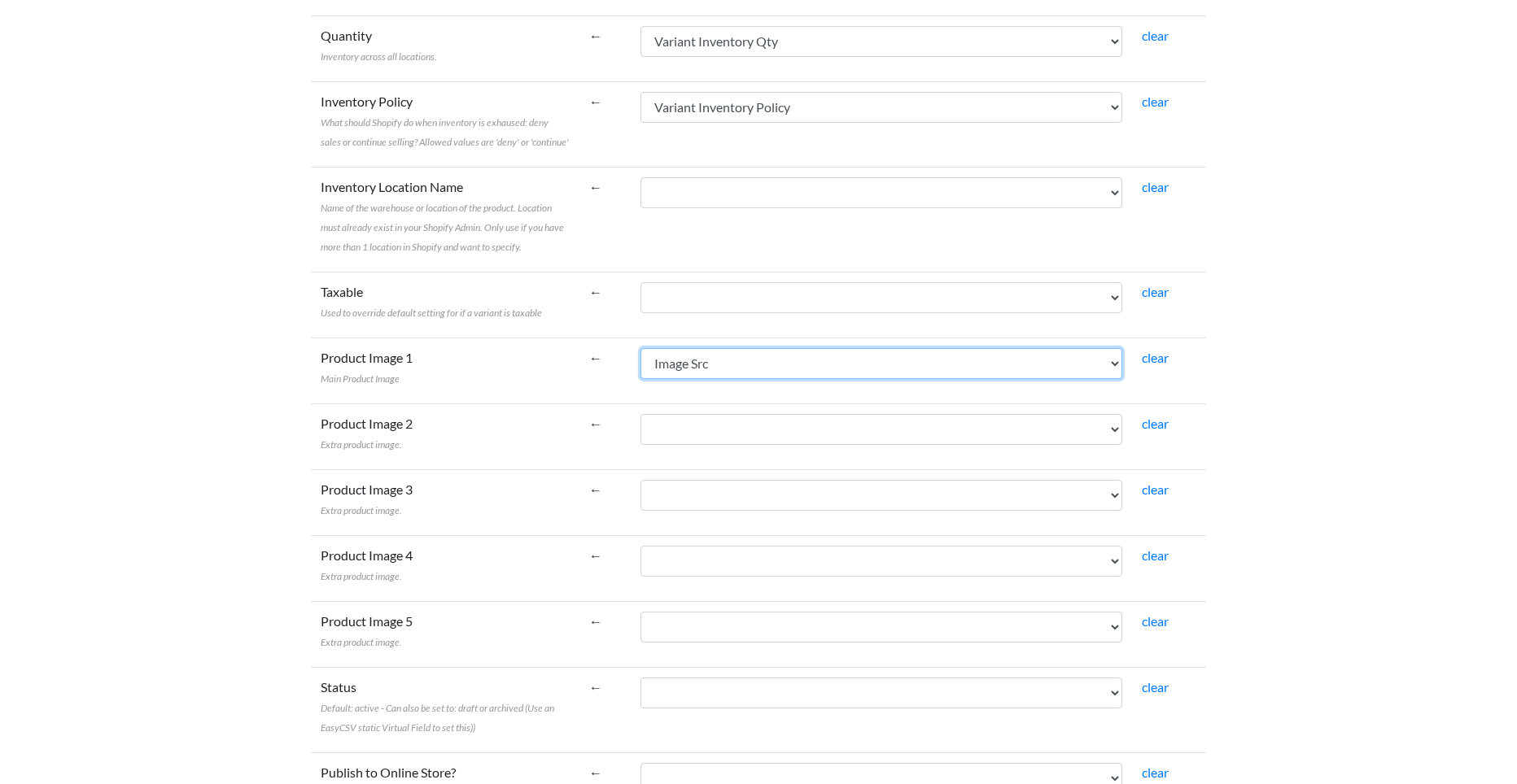
click at [835, 358] on select "Handle Title Body (HTML) Vendor Product Category type Tags Published Option1 Na…" at bounding box center [882, 364] width 482 height 31
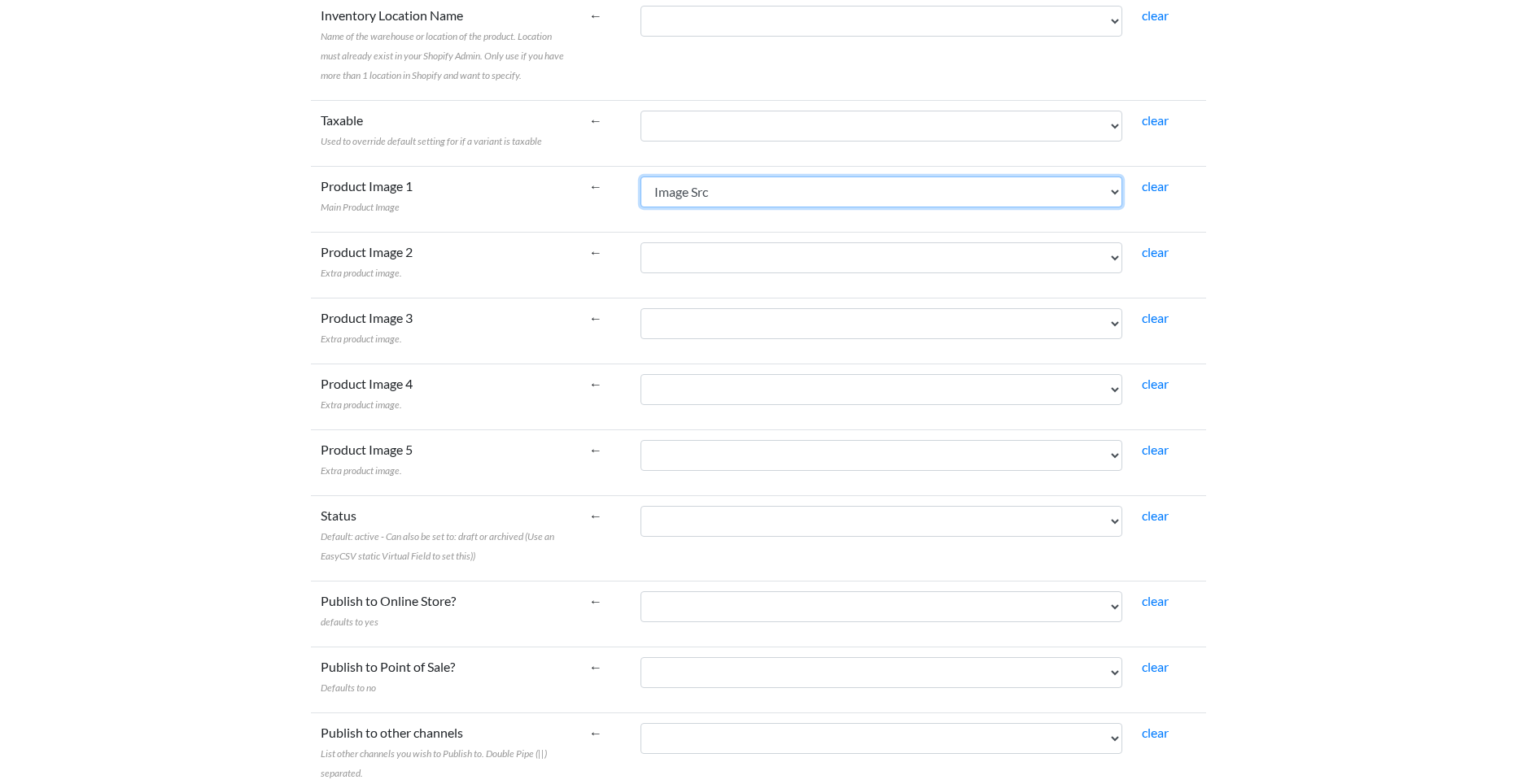
scroll to position [1356, 0]
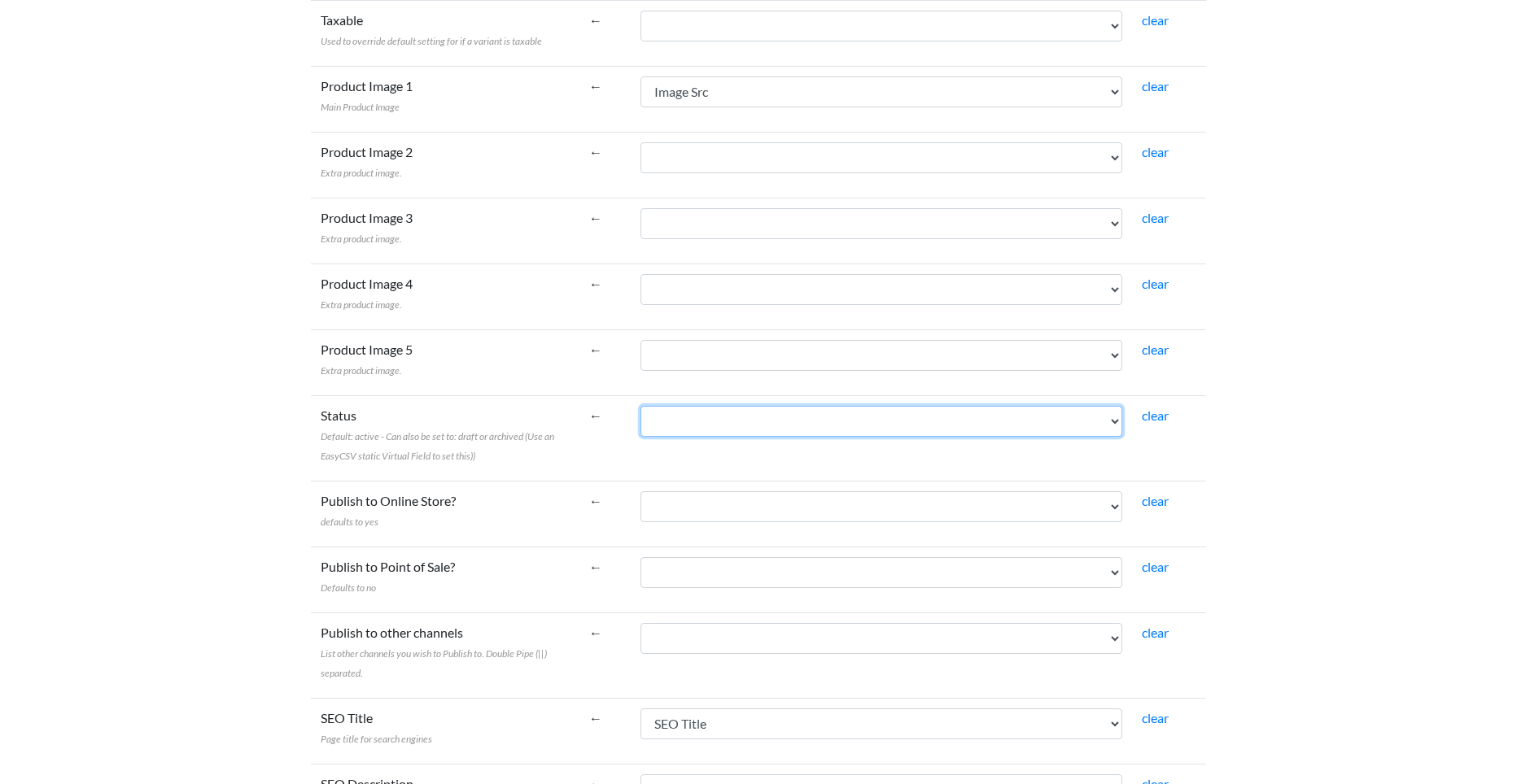
click at [803, 426] on select "Handle Title Body (HTML) Vendor Product Category type Tags Published Option1 Na…" at bounding box center [882, 421] width 482 height 31
click at [843, 421] on select "Handle Title Body (HTML) Vendor Product Category type Tags Published Option1 Na…" at bounding box center [882, 421] width 482 height 31
select select "cr_745590"
click at [641, 406] on select "Handle Title Body (HTML) Vendor Product Category type Tags Published Option1 Na…" at bounding box center [882, 421] width 482 height 31
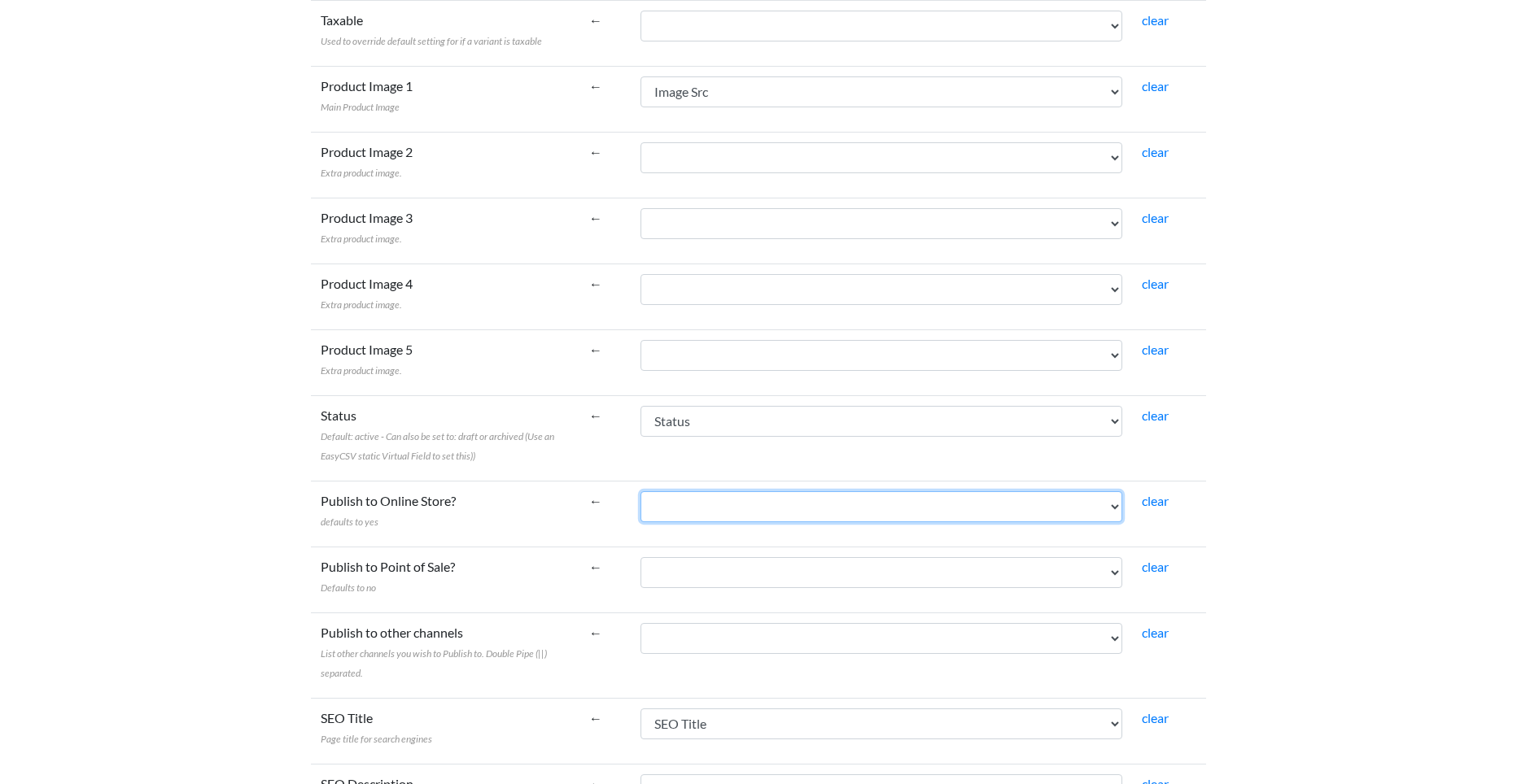
click at [858, 514] on select "Handle Title Body (HTML) Vendor Product Category type Tags Published Option1 Na…" at bounding box center [882, 507] width 482 height 31
click at [859, 506] on select "Handle Title Body (HTML) Vendor Product Category type Tags Published Option1 Na…" at bounding box center [882, 507] width 482 height 31
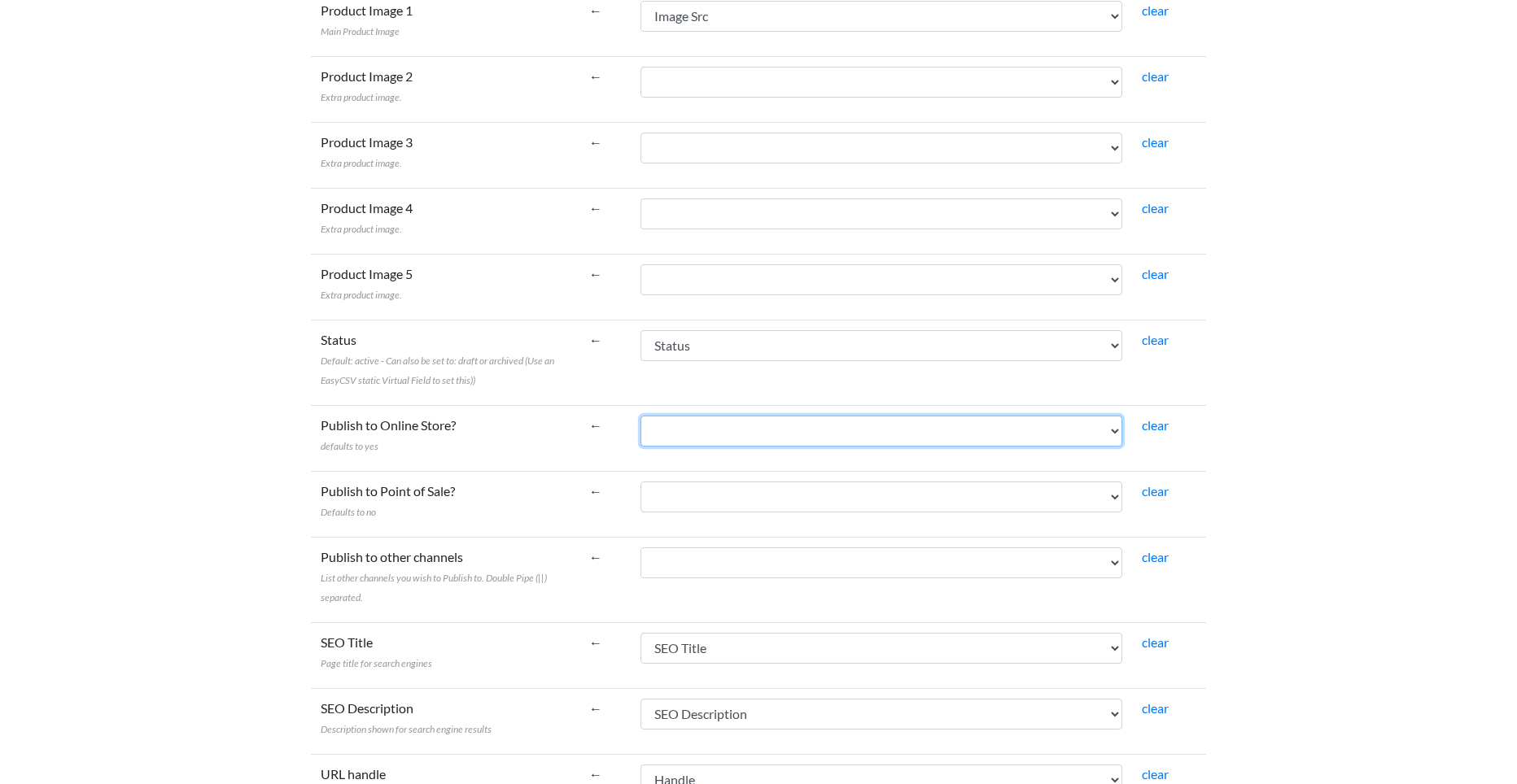
scroll to position [1491, 0]
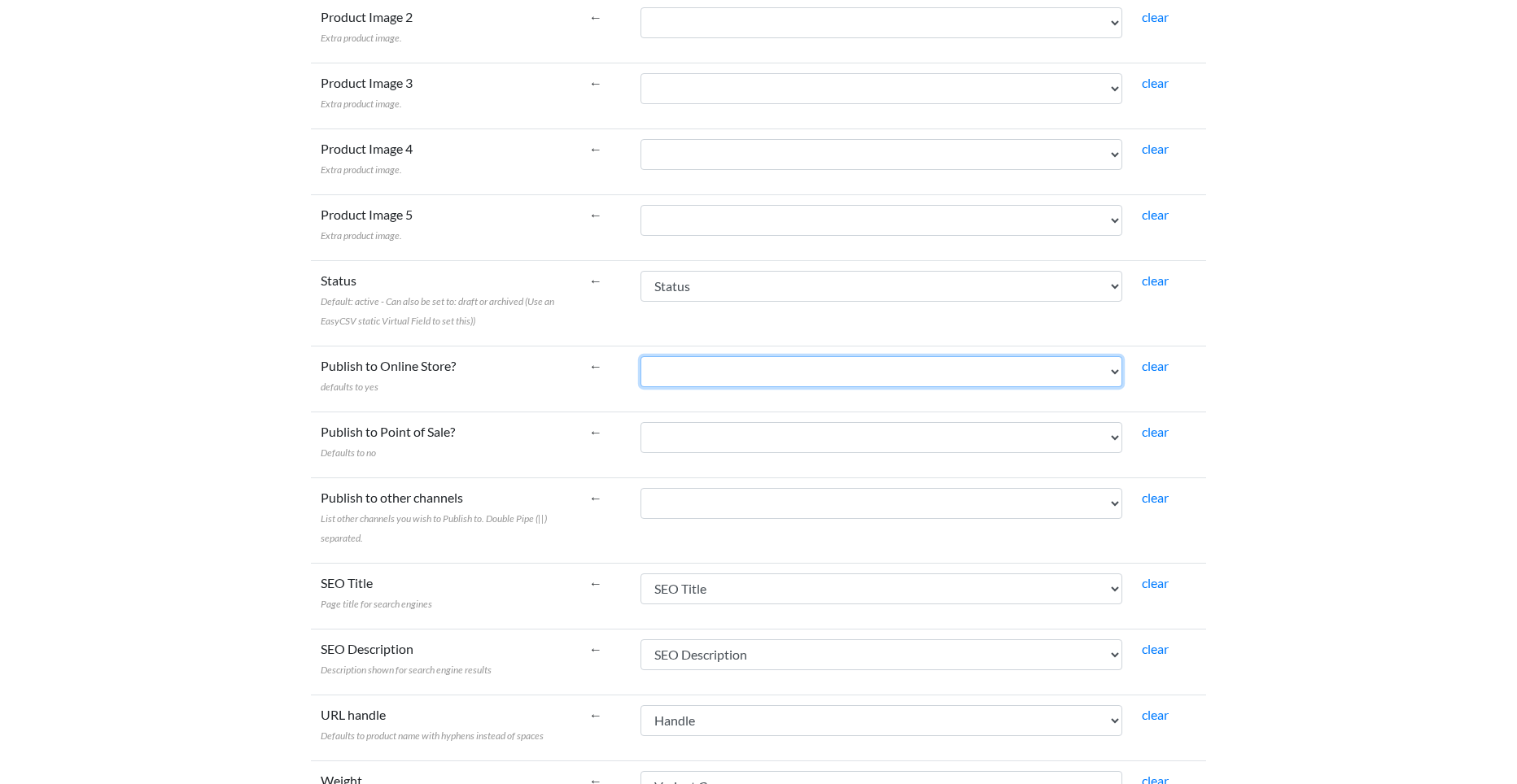
click at [889, 375] on select "Handle Title Body (HTML) Vendor Product Category type Tags Published Option1 Na…" at bounding box center [882, 372] width 482 height 31
click at [888, 372] on select "Handle Title Body (HTML) Vendor Product Category type Tags Published Option1 Na…" at bounding box center [882, 372] width 482 height 31
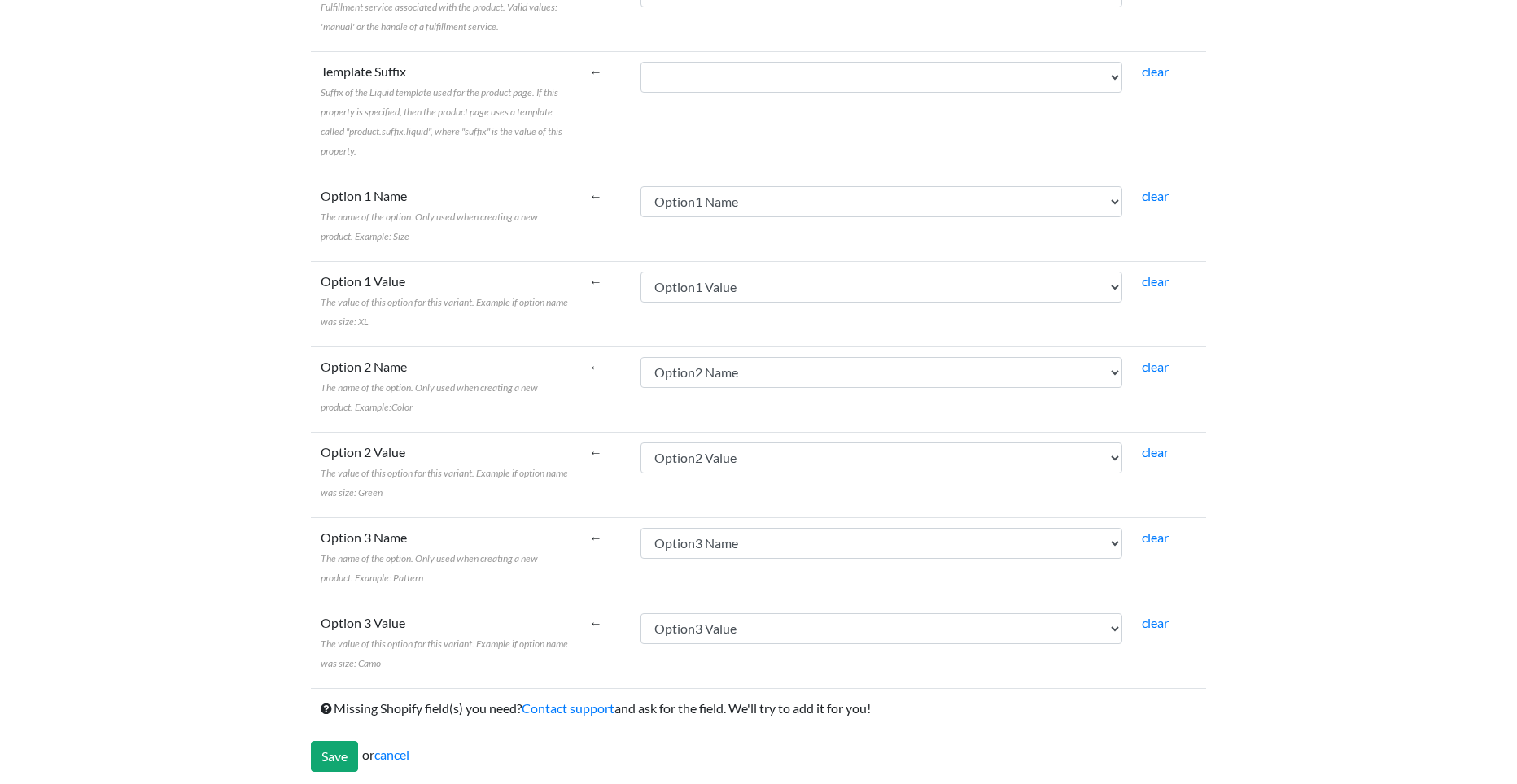
scroll to position [2718, 0]
click at [338, 756] on input "Save" at bounding box center [335, 753] width 47 height 31
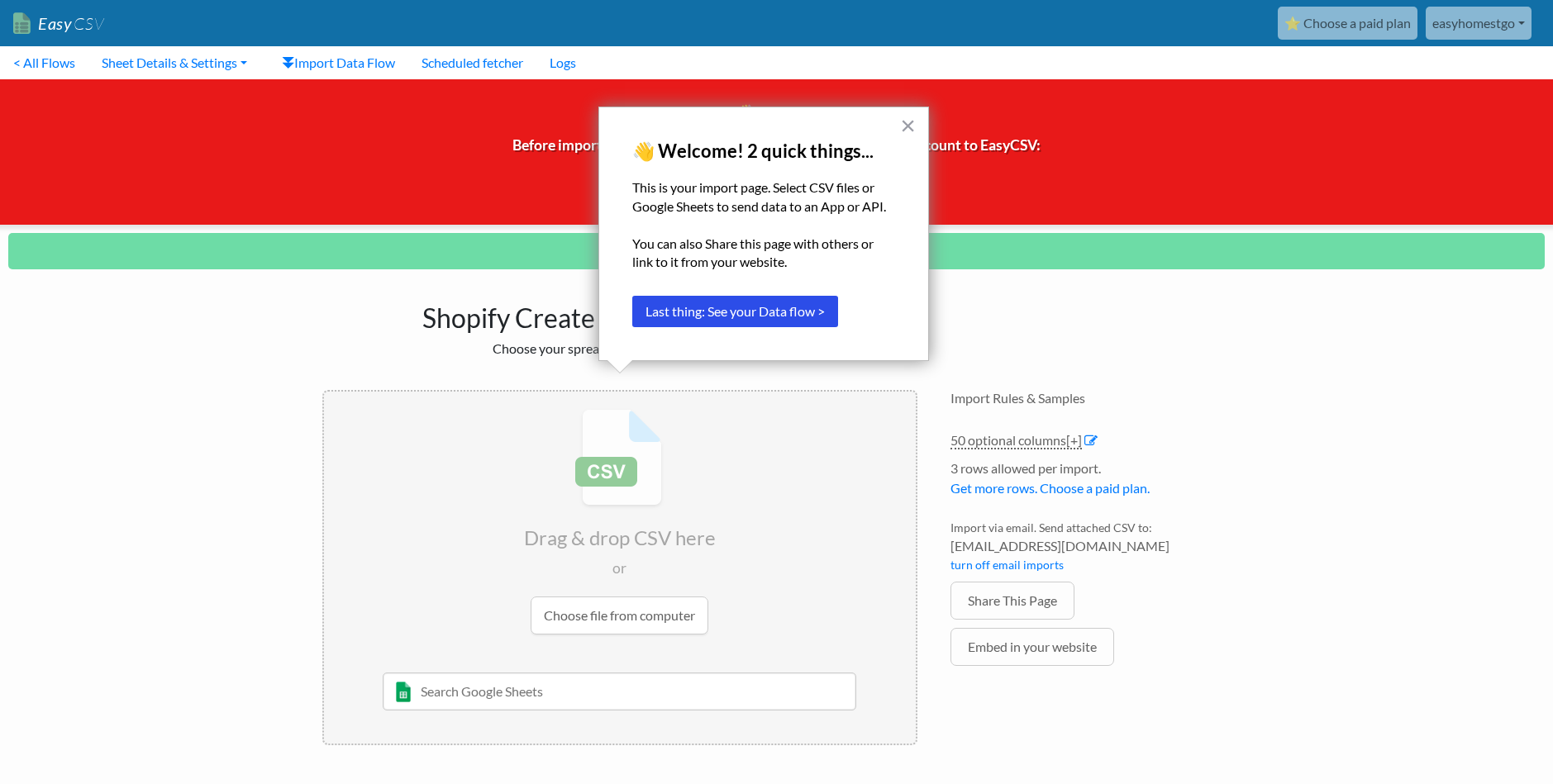
click at [921, 117] on div "× 👋 Welcome! 2 quick things... This is your import page. Select CSV files or Go…" at bounding box center [764, 234] width 331 height 254
click at [607, 610] on input "file" at bounding box center [619, 521] width 591 height 260
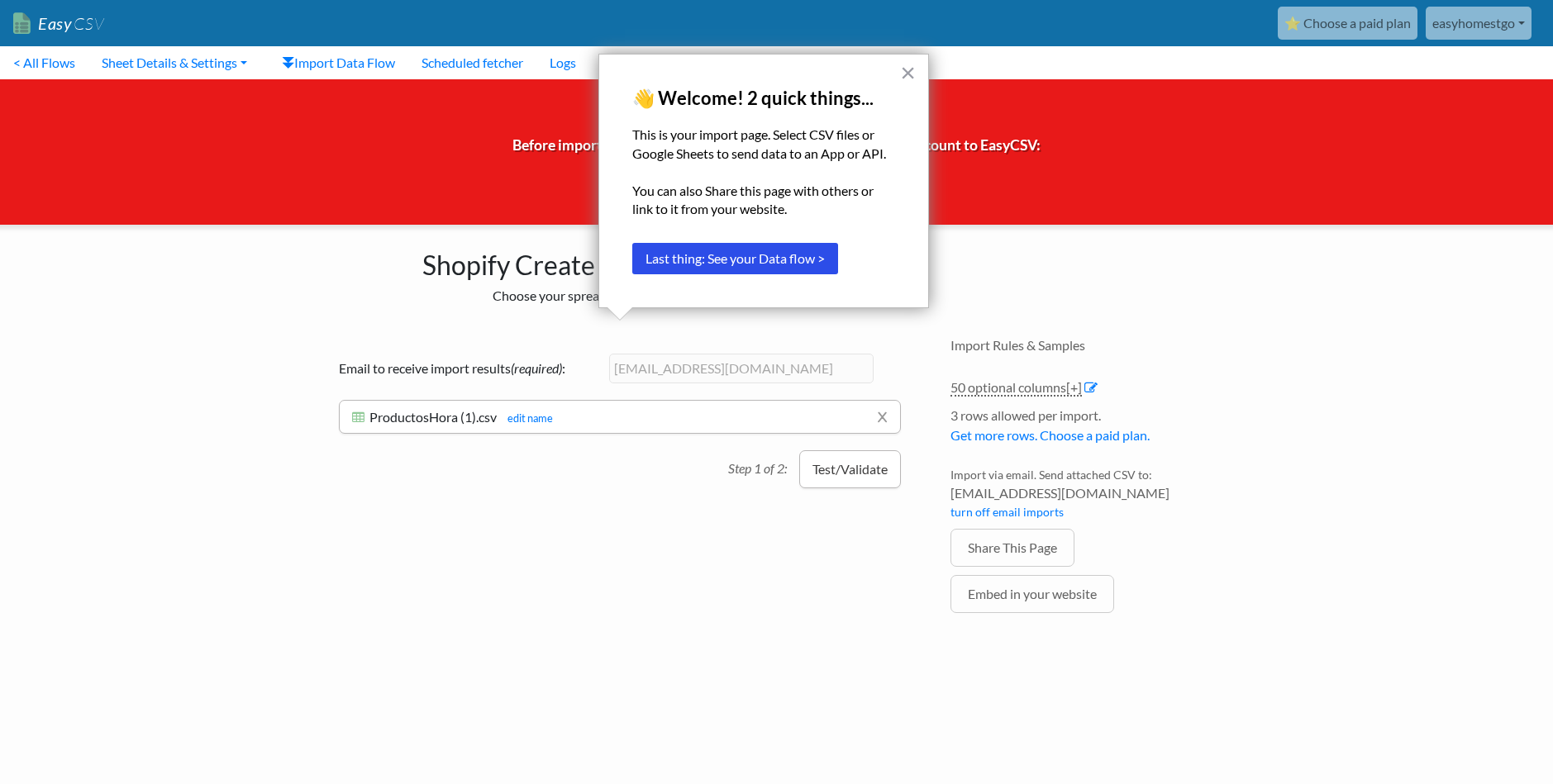
click at [865, 474] on button "Test/Validate" at bounding box center [850, 469] width 102 height 38
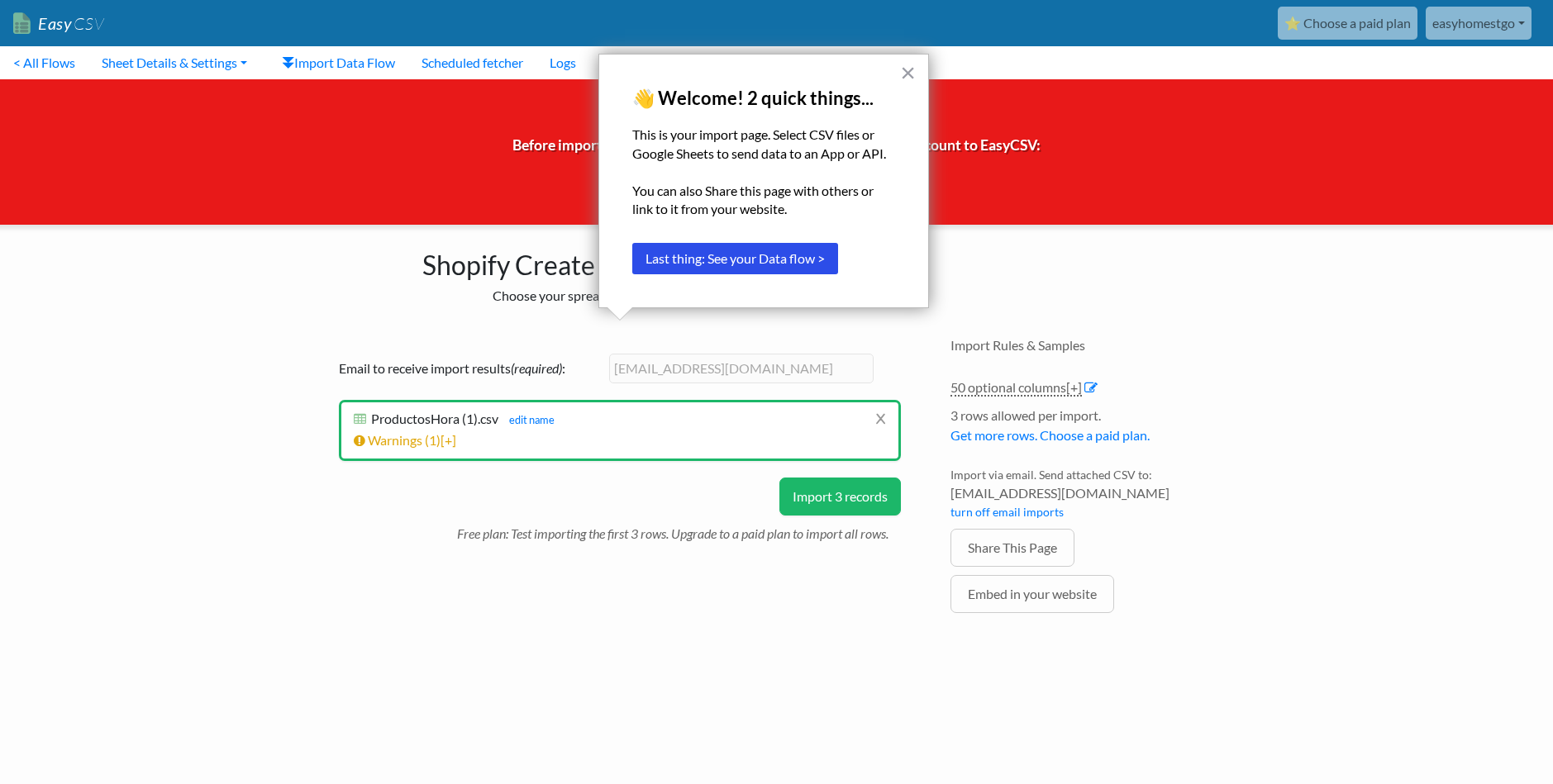
click at [396, 452] on li "x ProductosHora (1).csv ProductosHora (1).csv edit name Import successfully que…" at bounding box center [619, 431] width 562 height 61
click at [876, 494] on button "Import 3 records" at bounding box center [840, 496] width 122 height 38
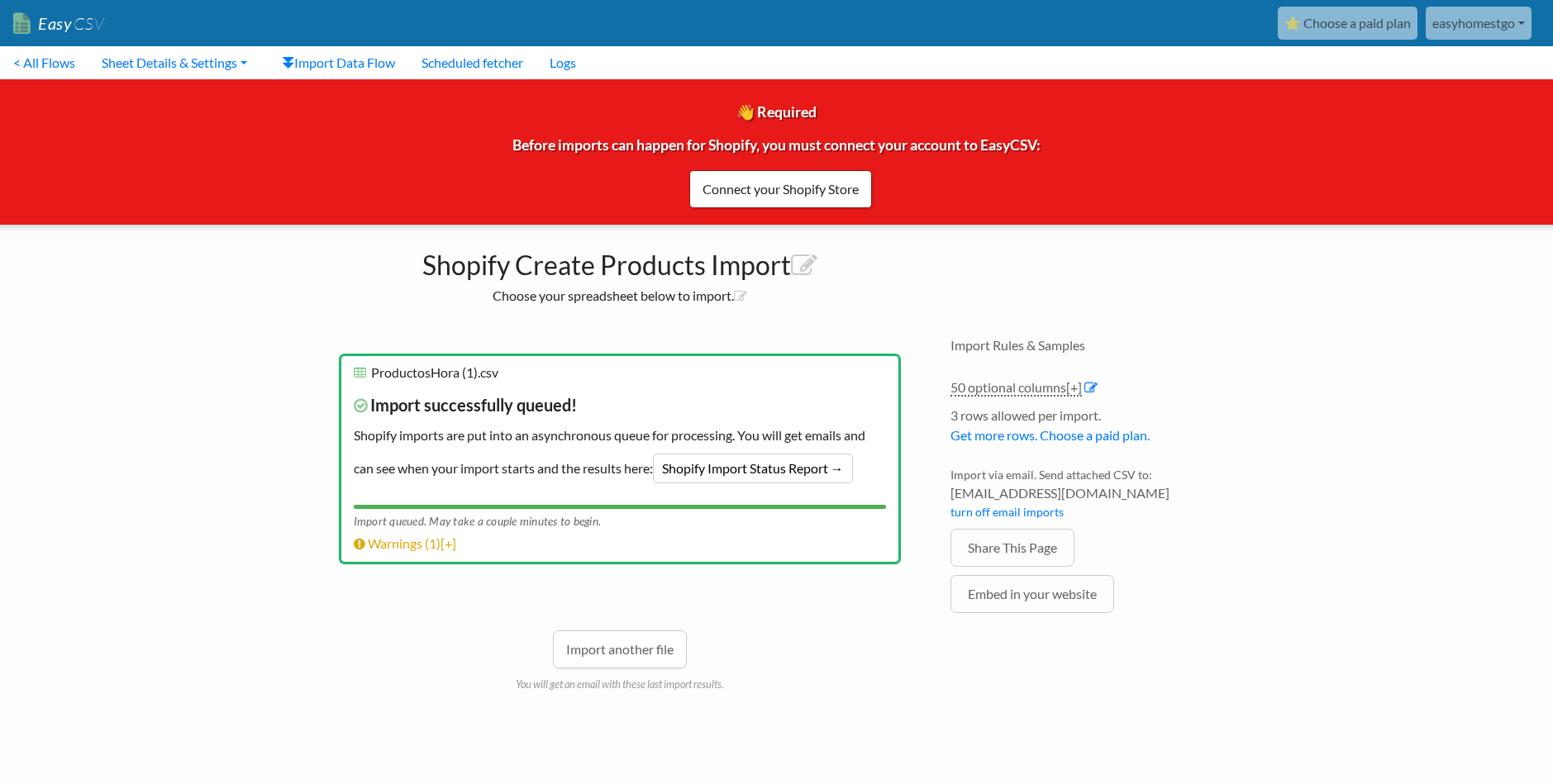
click at [856, 307] on div "Shopify Create Products Import Choose your spreadsheet below to import." at bounding box center [620, 272] width 628 height 96
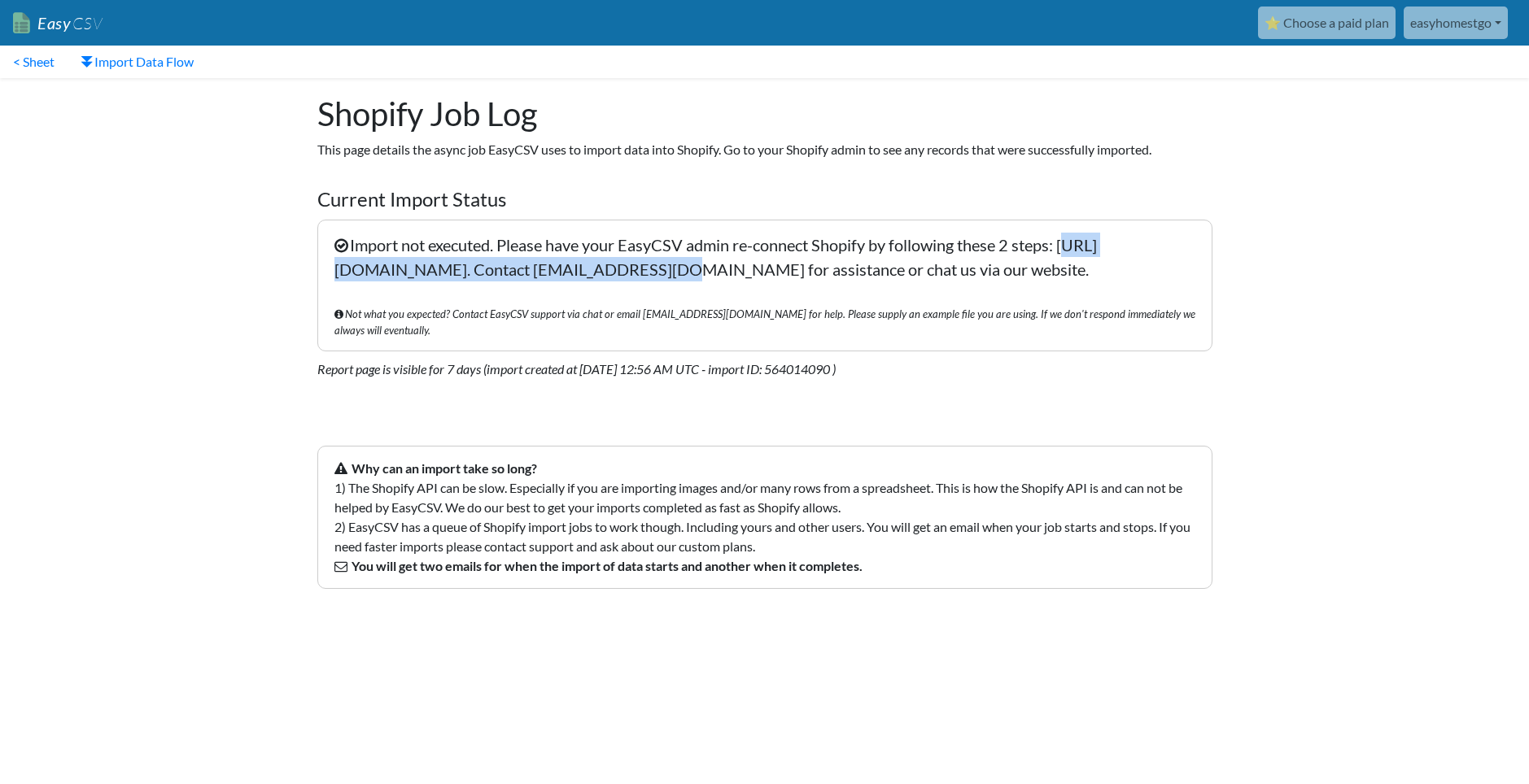
drag, startPoint x: 330, startPoint y: 263, endPoint x: 673, endPoint y: 279, distance: 343.4
click at [673, 279] on p "Import not executed. Please have your EasyCSV admin re-connect Shopify by follo…" at bounding box center [764, 285] width 895 height 132
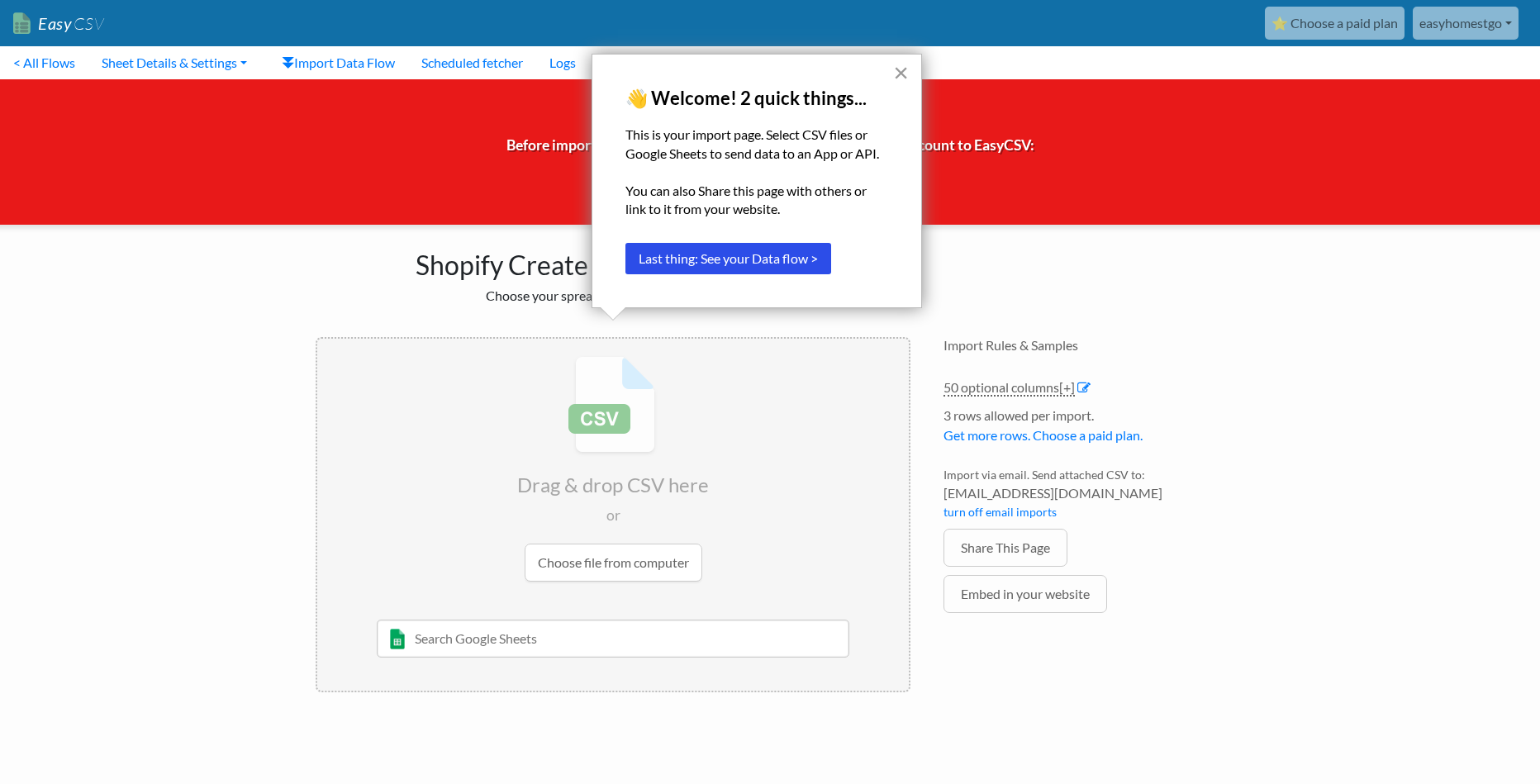
click at [896, 76] on button "×" at bounding box center [901, 72] width 16 height 27
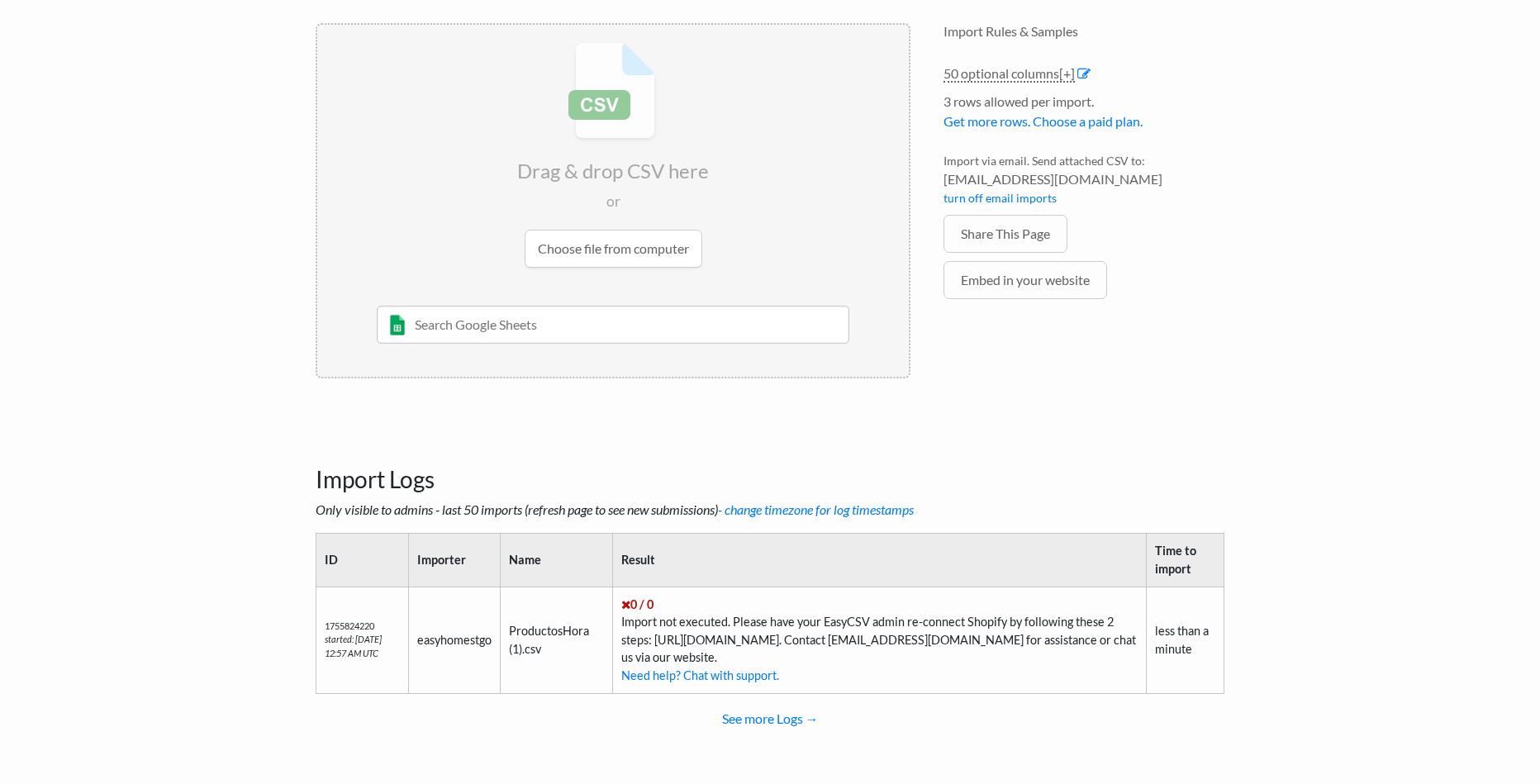
scroll to position [317, 0]
